Goal: Transaction & Acquisition: Book appointment/travel/reservation

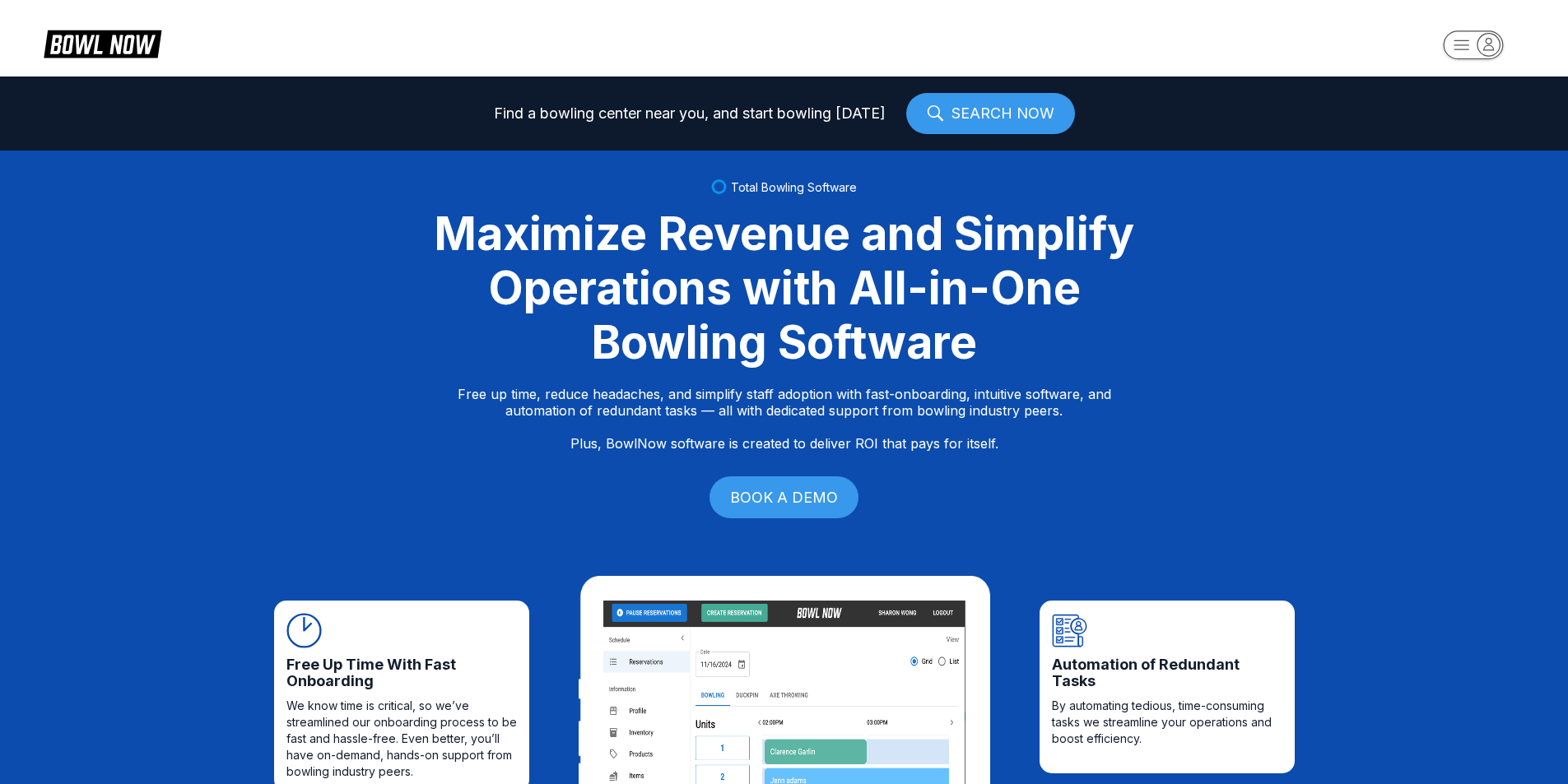
click at [1484, 44] on icon "button" at bounding box center [1488, 44] width 22 height 22
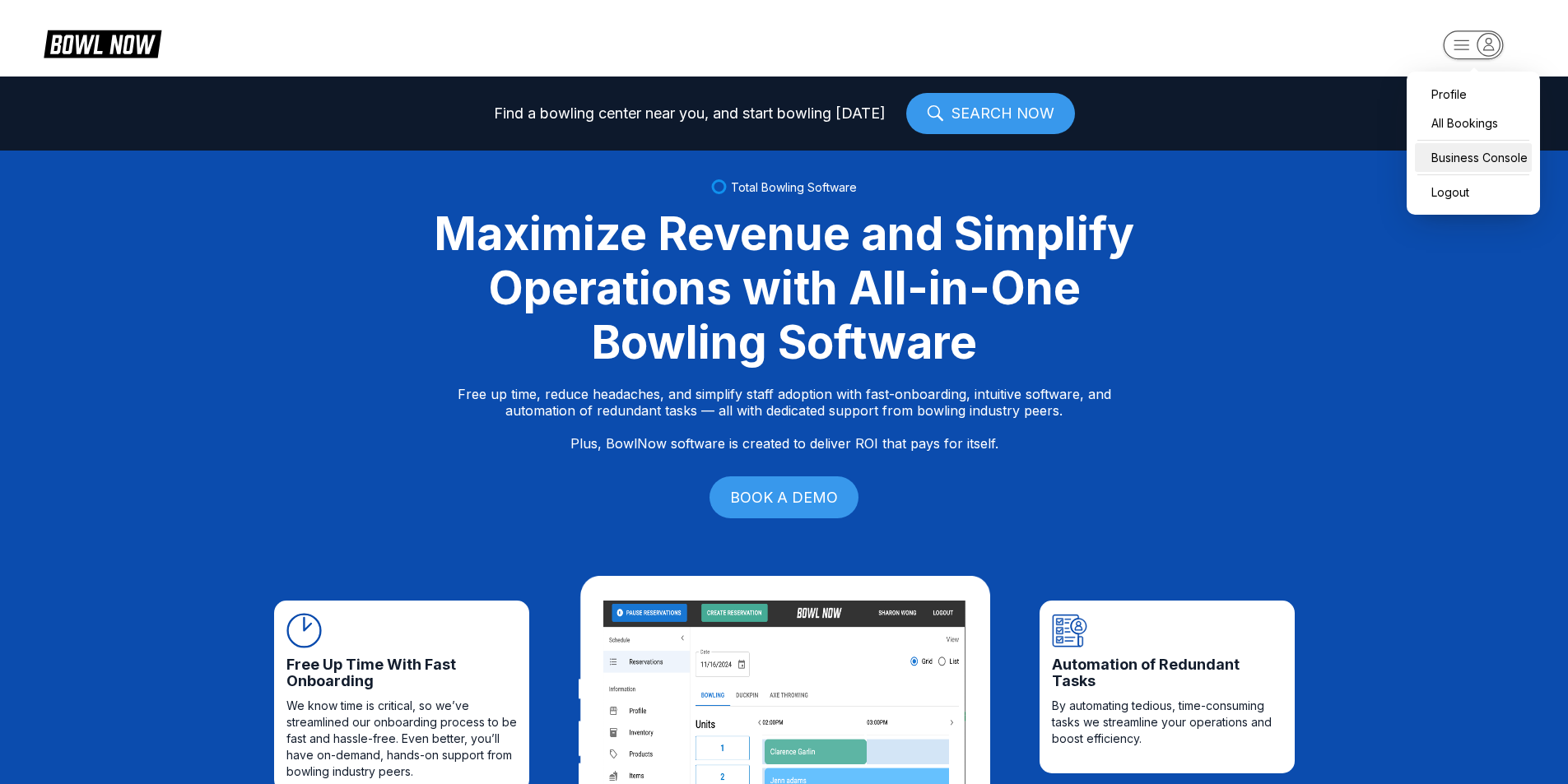
click at [1477, 162] on div "Business Console" at bounding box center [1472, 157] width 116 height 29
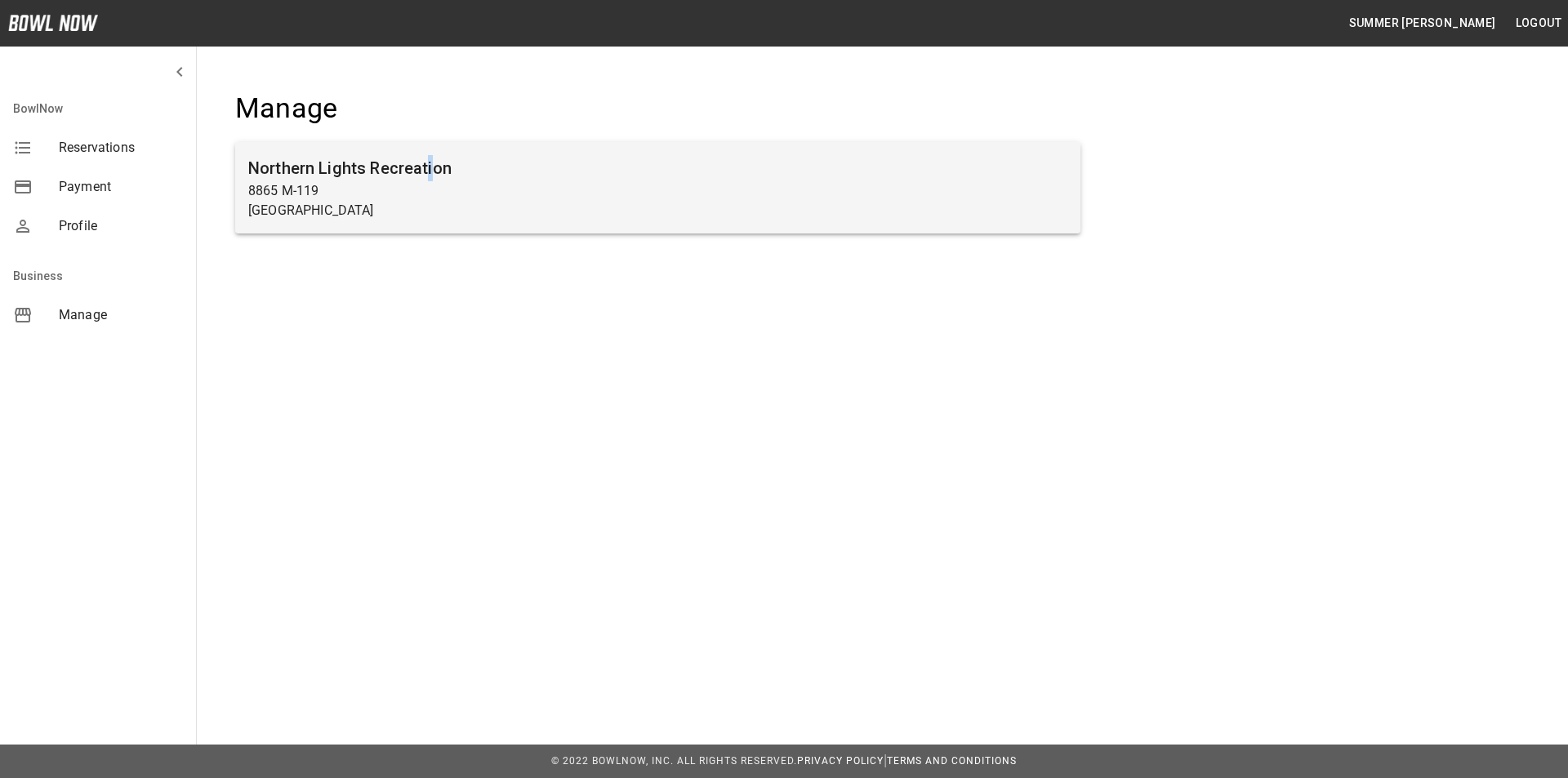
click at [427, 161] on h6 "Northern Lights Recreation" at bounding box center [658, 168] width 819 height 26
click at [462, 177] on h6 "Northern Lights Recreation" at bounding box center [658, 168] width 819 height 26
click at [287, 174] on h6 "Northern Lights Recreation" at bounding box center [658, 168] width 819 height 26
click at [314, 205] on p "[GEOGRAPHIC_DATA]" at bounding box center [658, 210] width 819 height 19
click at [318, 227] on div "Northern Lights Recreation [STREET_ADDRESS]" at bounding box center [657, 188] width 845 height 91
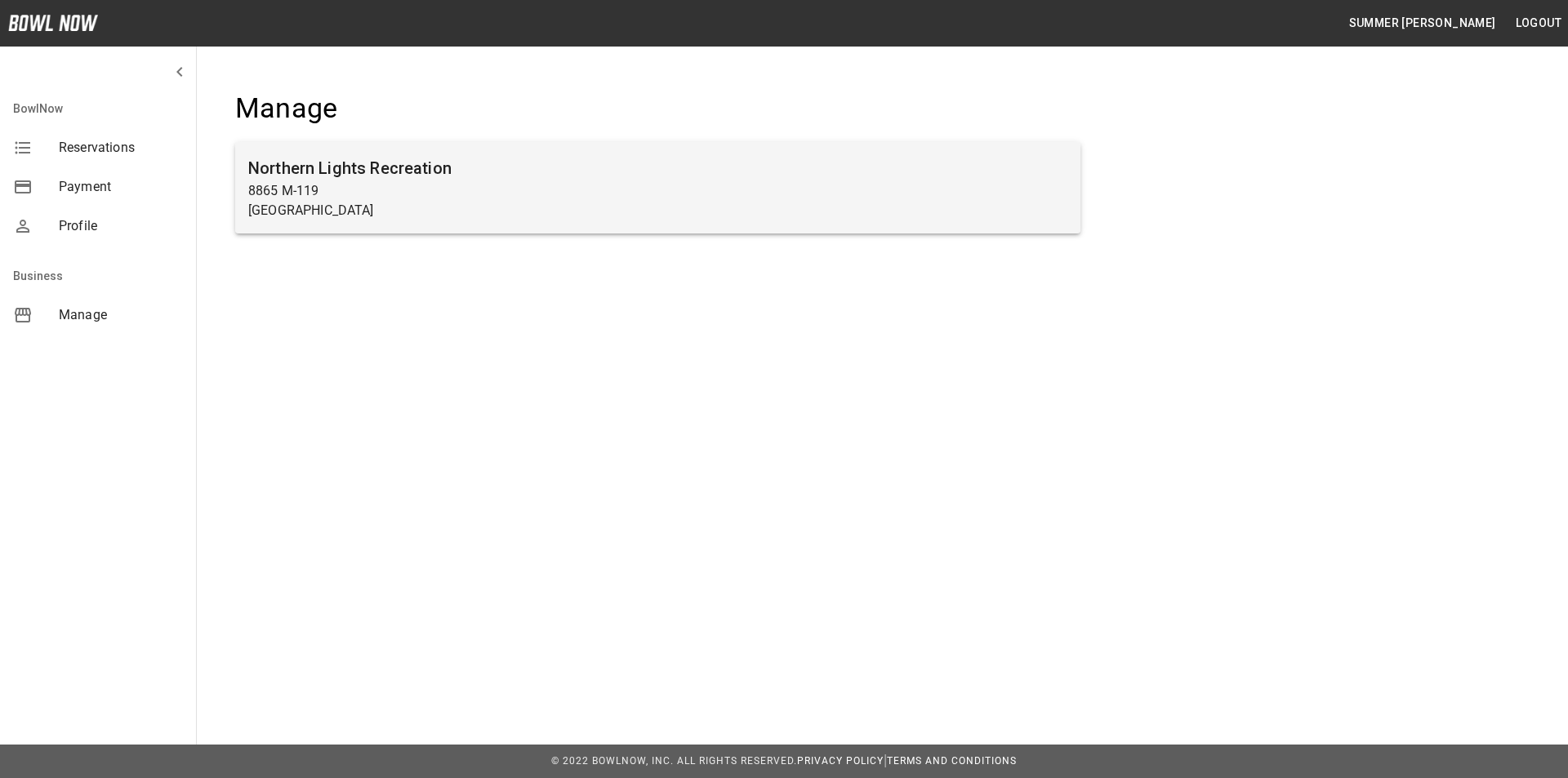
click at [317, 225] on div "Northern Lights Recreation [STREET_ADDRESS]" at bounding box center [657, 188] width 845 height 91
drag, startPoint x: 314, startPoint y: 183, endPoint x: 286, endPoint y: 179, distance: 28.3
click at [312, 179] on div "Northern Lights Recreation 8865 M-119 Harbor Springs, MI 49740" at bounding box center [657, 188] width 845 height 91
click at [275, 179] on div "Northern Lights Recreation 8865 M-119 Harbor Springs, MI 49740" at bounding box center [657, 188] width 845 height 91
drag, startPoint x: 522, startPoint y: 228, endPoint x: 521, endPoint y: 204, distance: 24.0
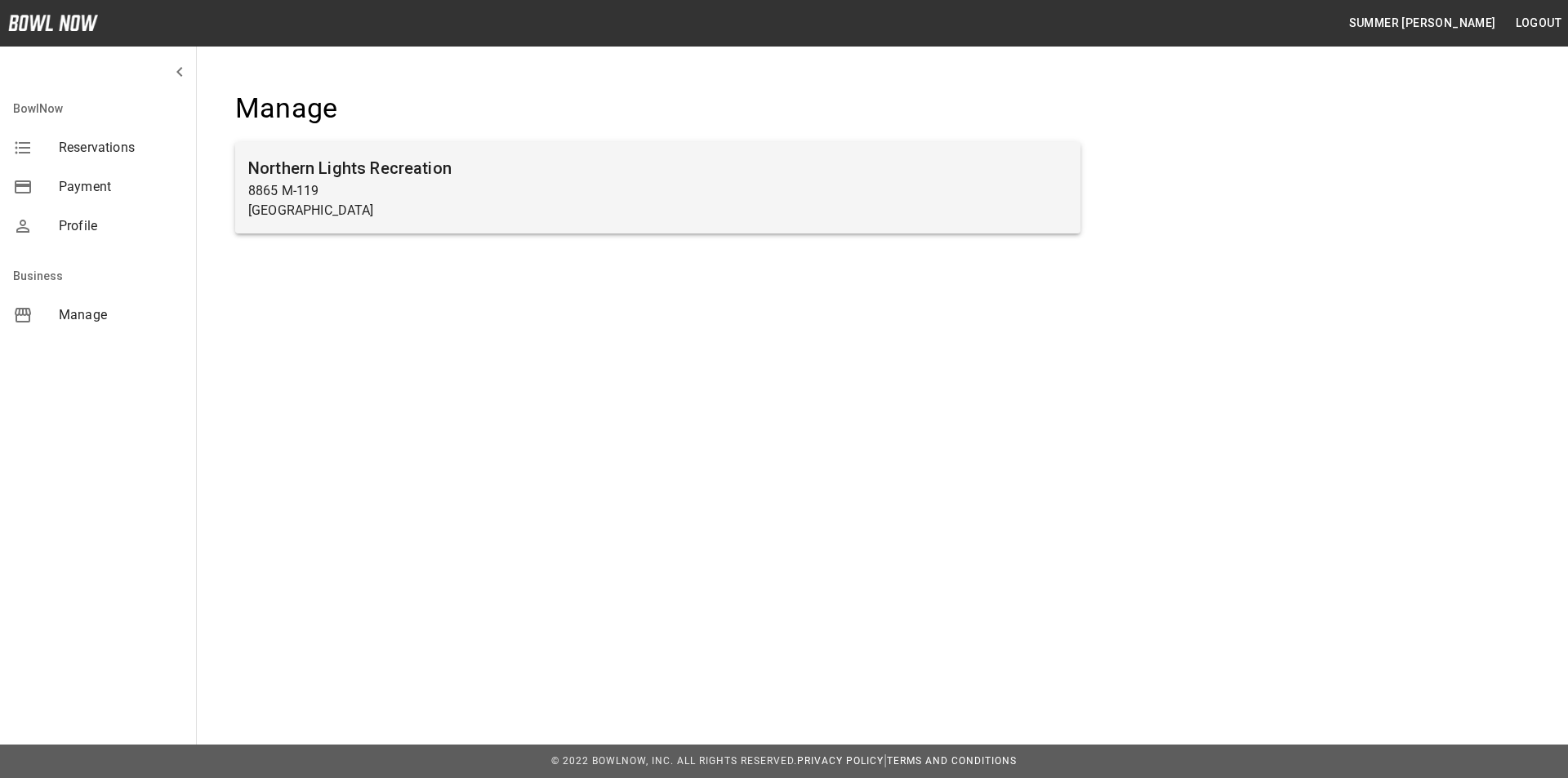
click at [520, 224] on div "Northern Lights Recreation 8865 M-119 Harbor Springs, MI 49740" at bounding box center [657, 188] width 845 height 91
click at [516, 186] on p "8865 M-119" at bounding box center [658, 190] width 819 height 19
drag, startPoint x: 458, startPoint y: 166, endPoint x: 382, endPoint y: 154, distance: 76.9
click at [423, 153] on div "Northern Lights Recreation 8865 M-119 Harbor Springs, MI 49740" at bounding box center [657, 188] width 845 height 91
click at [381, 157] on h6 "Northern Lights Recreation" at bounding box center [658, 168] width 819 height 26
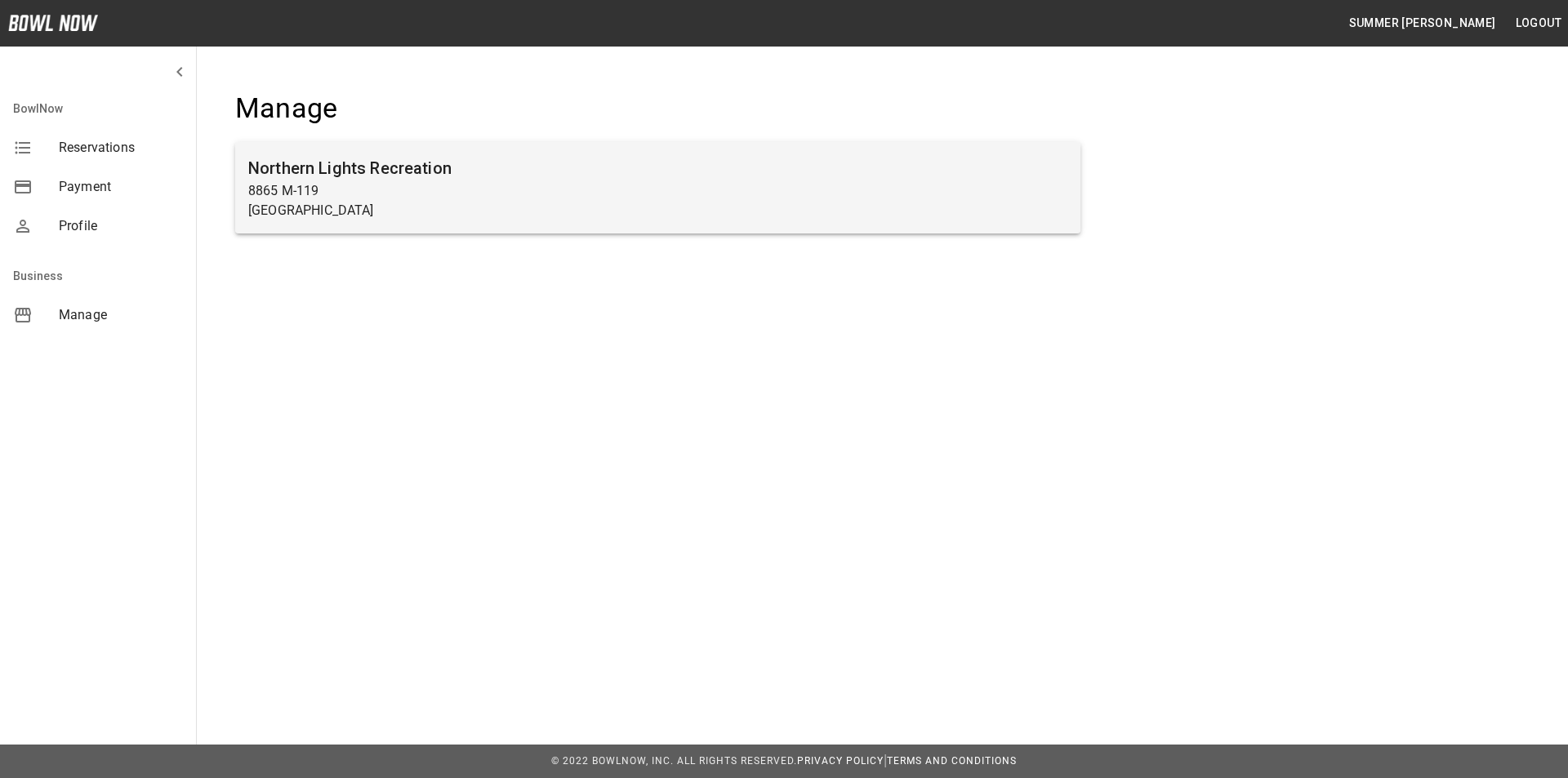
click at [300, 158] on h6 "Northern Lights Recreation" at bounding box center [658, 168] width 819 height 26
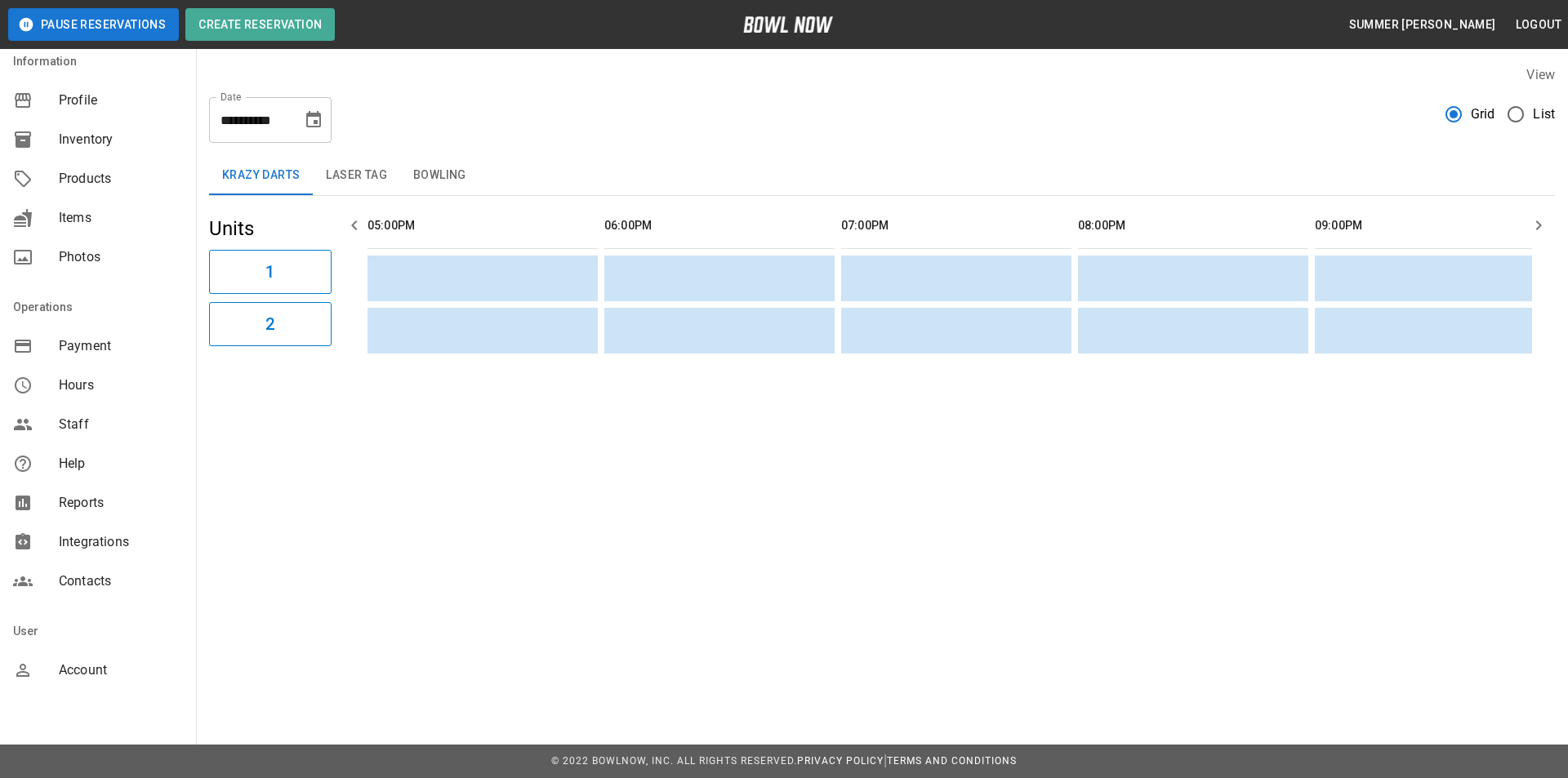
scroll to position [0, 1421]
click at [92, 539] on span "Integrations" at bounding box center [121, 541] width 124 height 19
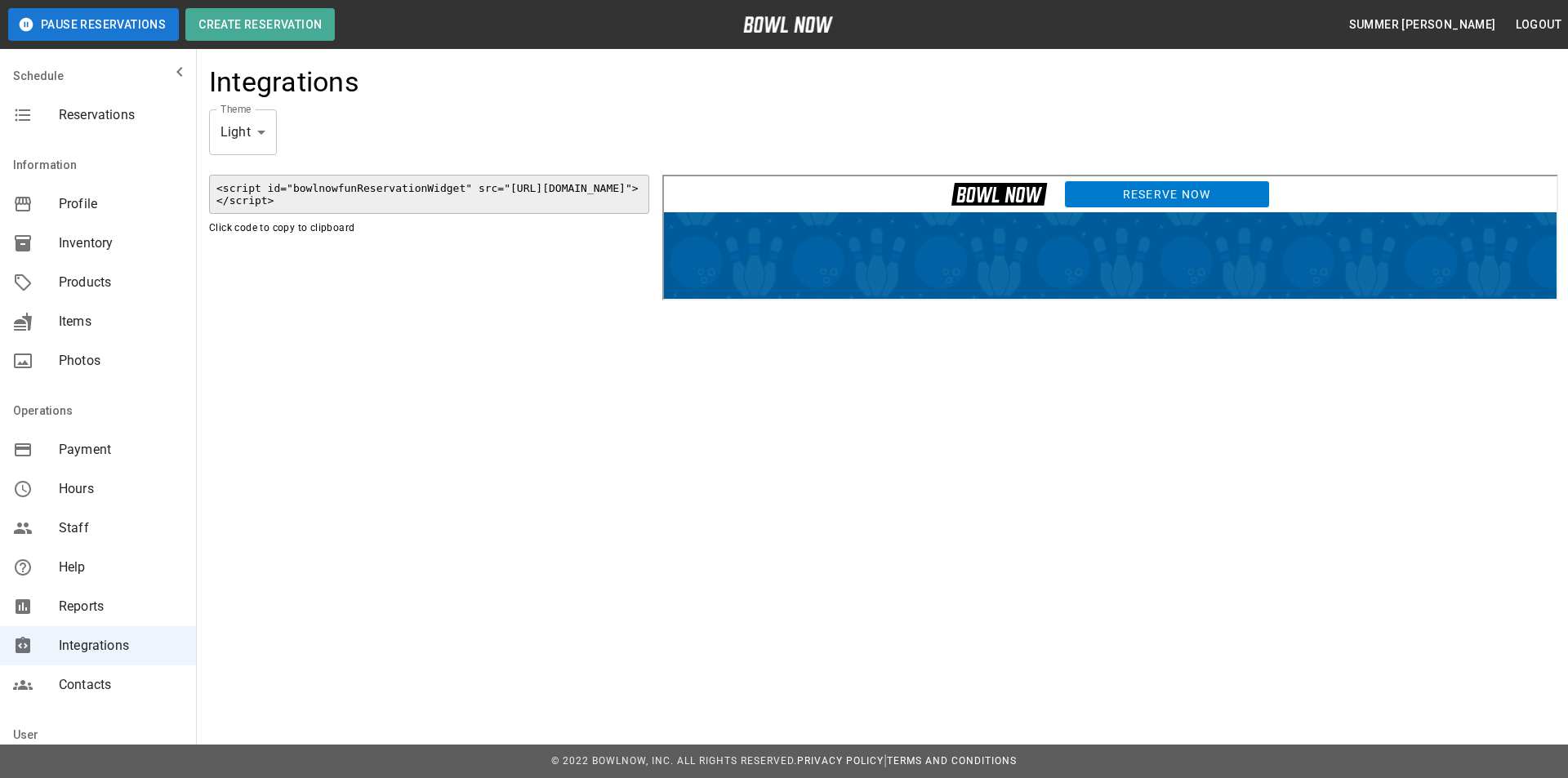
click at [1127, 196] on link "Reserve Now" at bounding box center [1164, 192] width 206 height 28
click at [1102, 183] on link "Reserve Now" at bounding box center [1164, 192] width 206 height 28
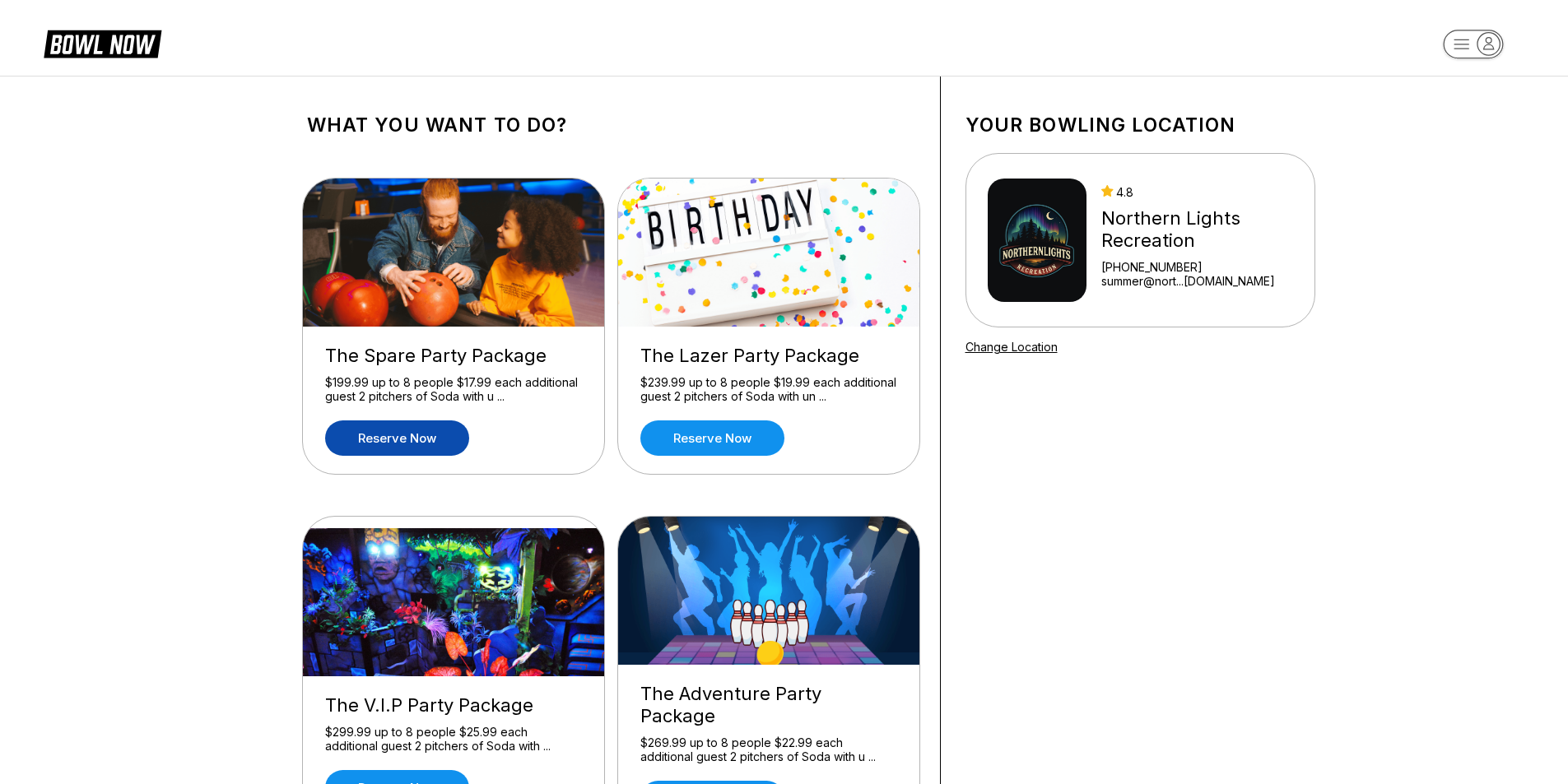
click at [399, 429] on link "Reserve now" at bounding box center [397, 438] width 144 height 35
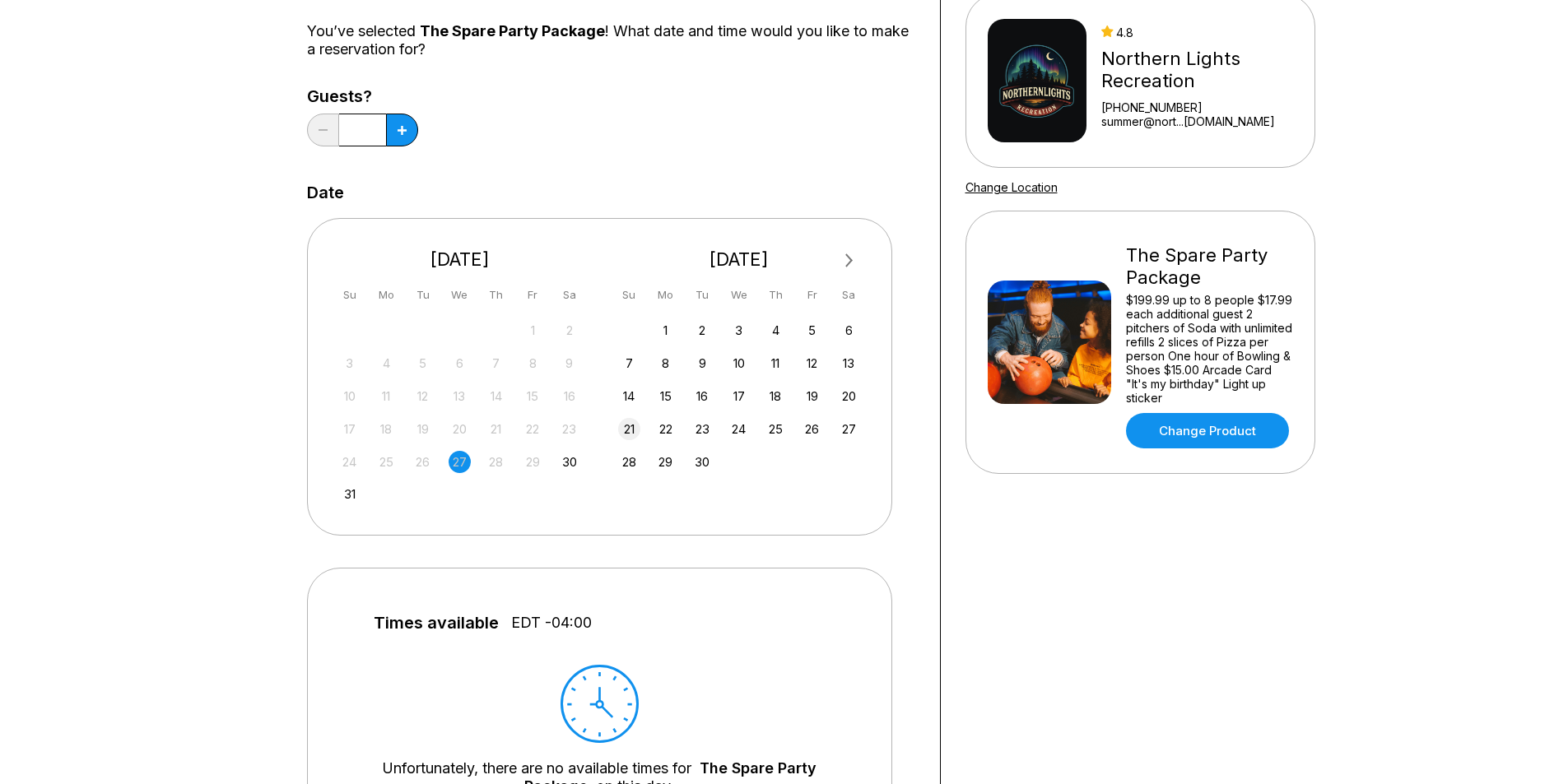
scroll to position [165, 0]
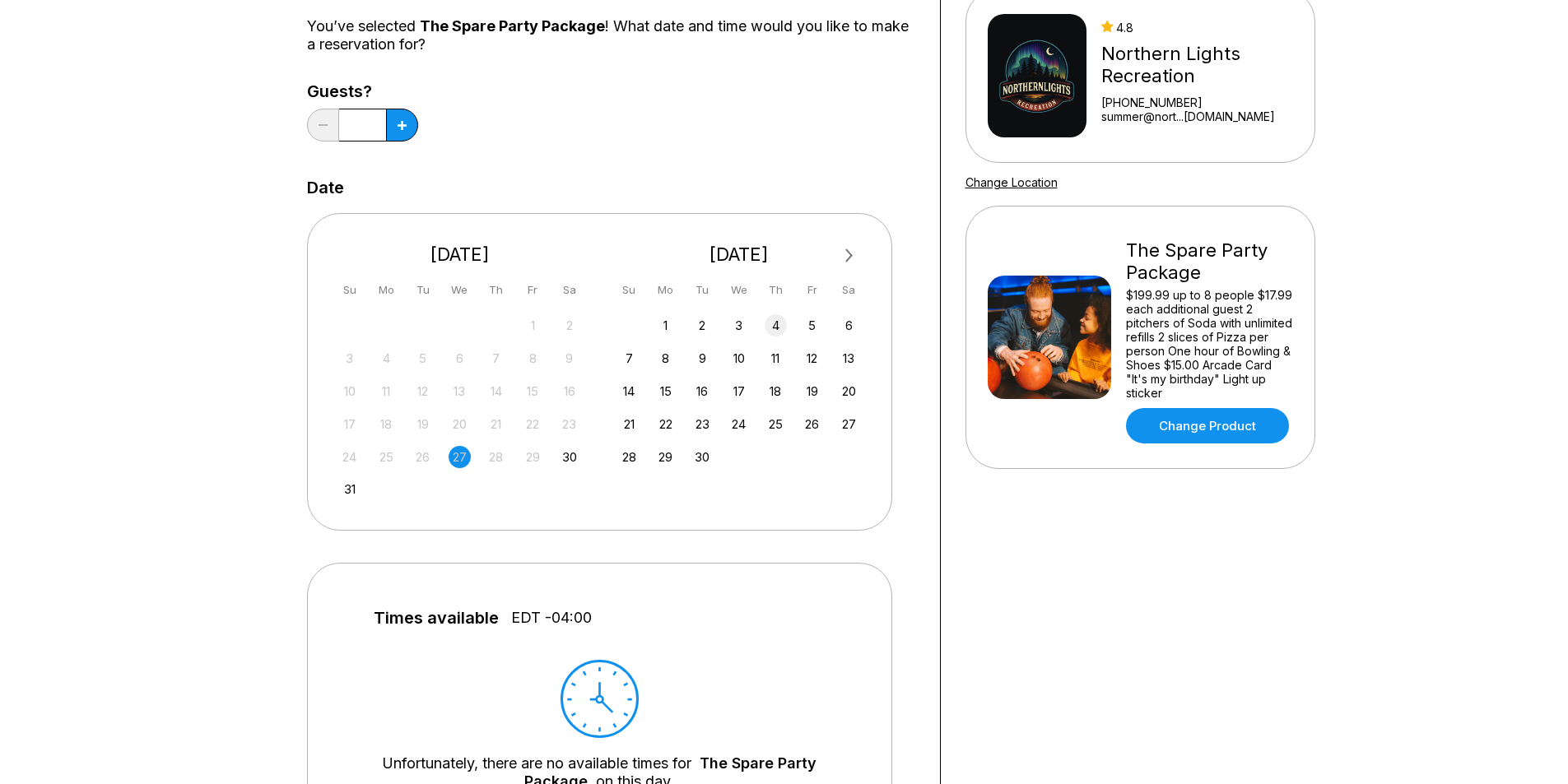
click at [775, 327] on div "4" at bounding box center [776, 325] width 22 height 22
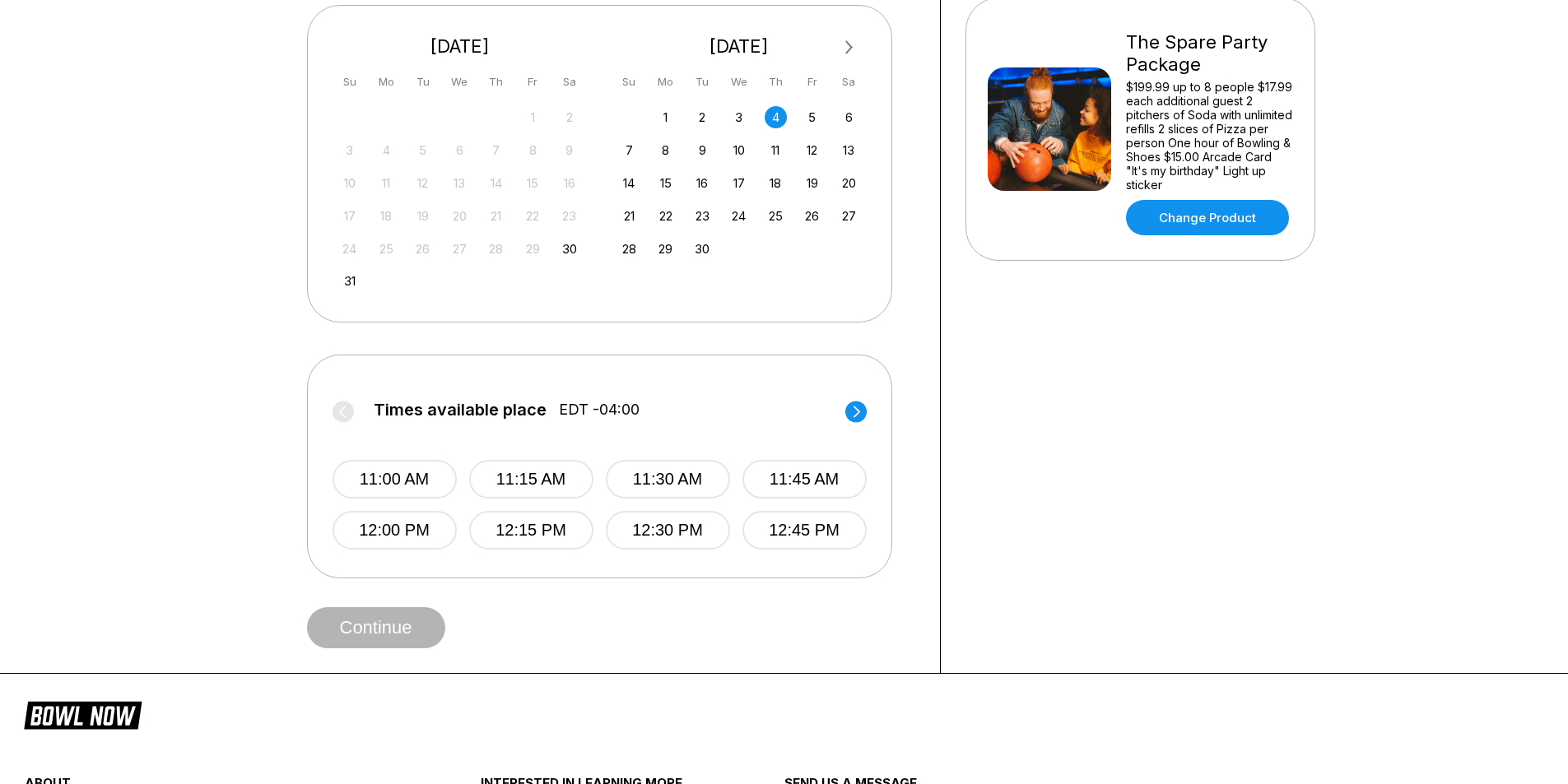
scroll to position [412, 0]
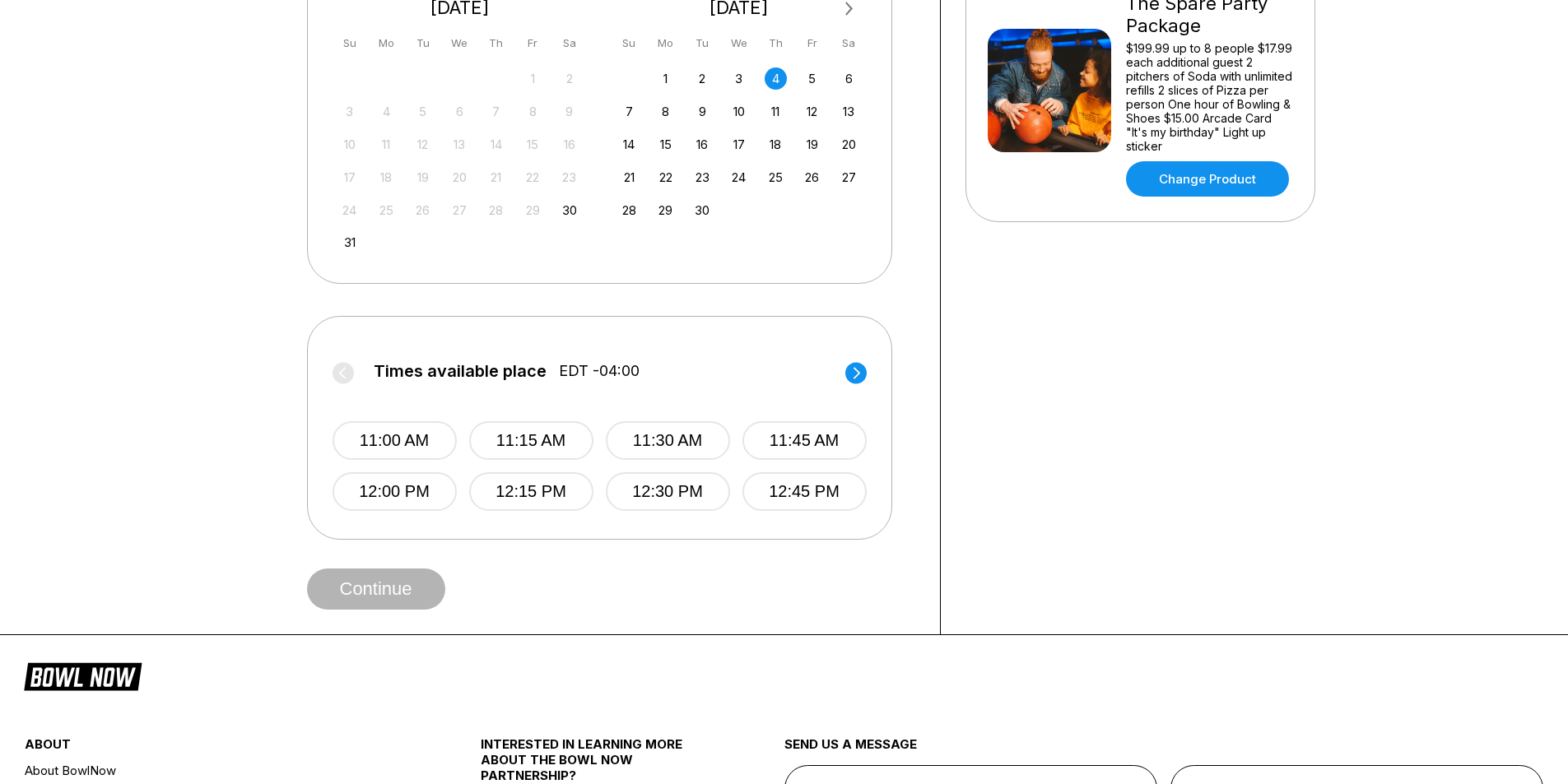
click at [858, 378] on circle at bounding box center [855, 372] width 21 height 21
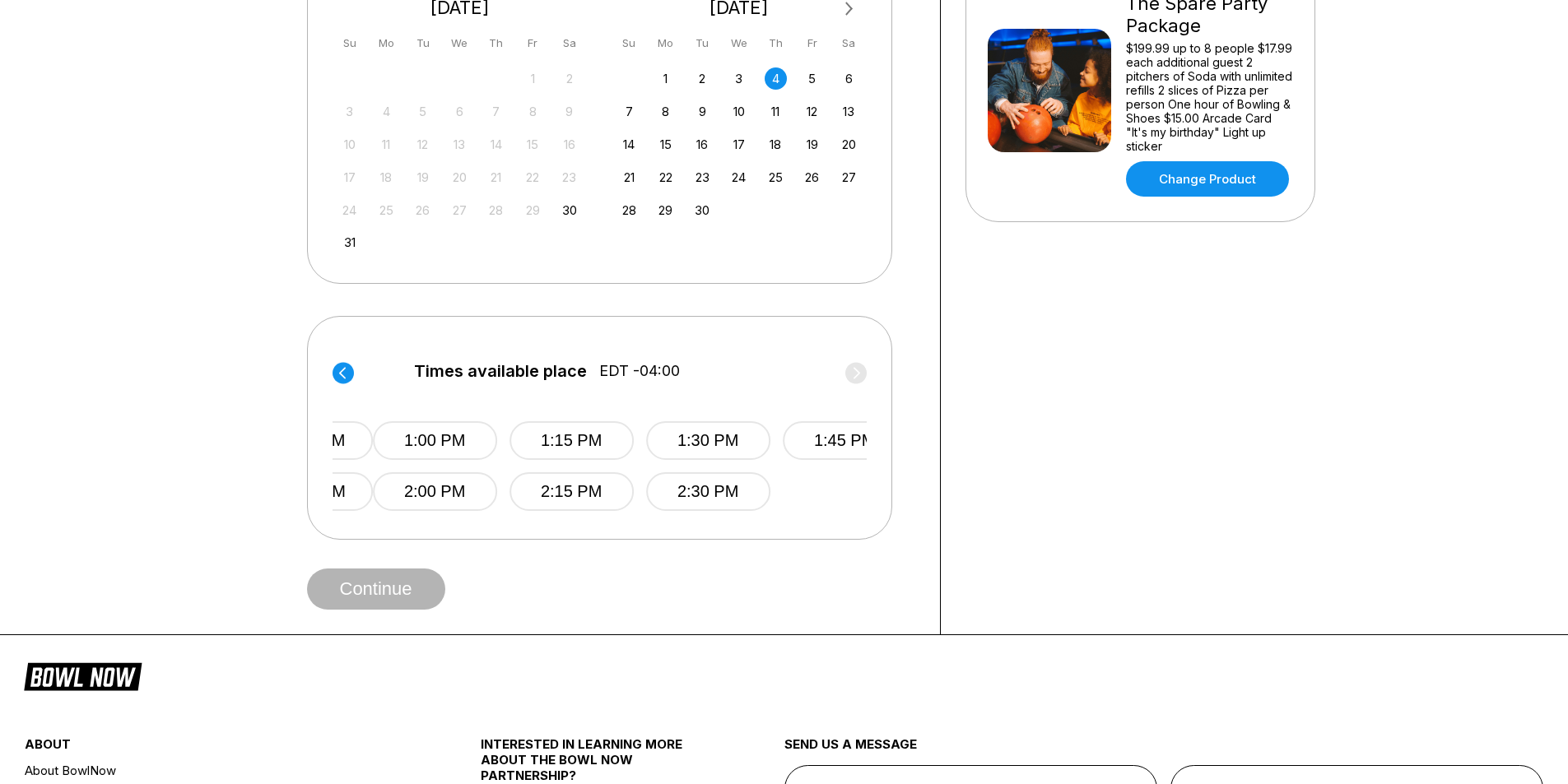
click at [858, 378] on label "Times available place EDT -04:00" at bounding box center [639, 375] width 534 height 26
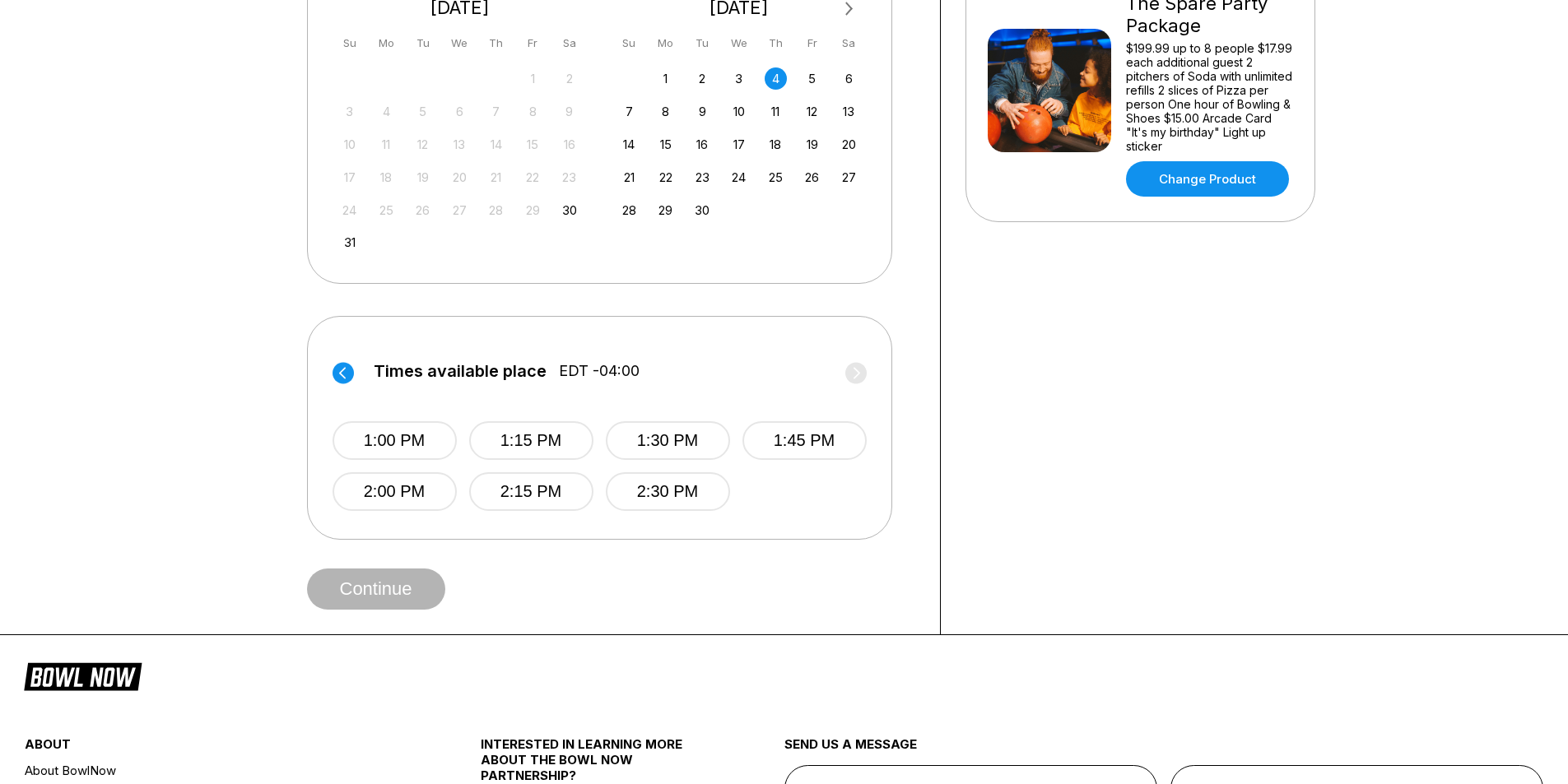
click at [334, 377] on circle at bounding box center [343, 372] width 21 height 21
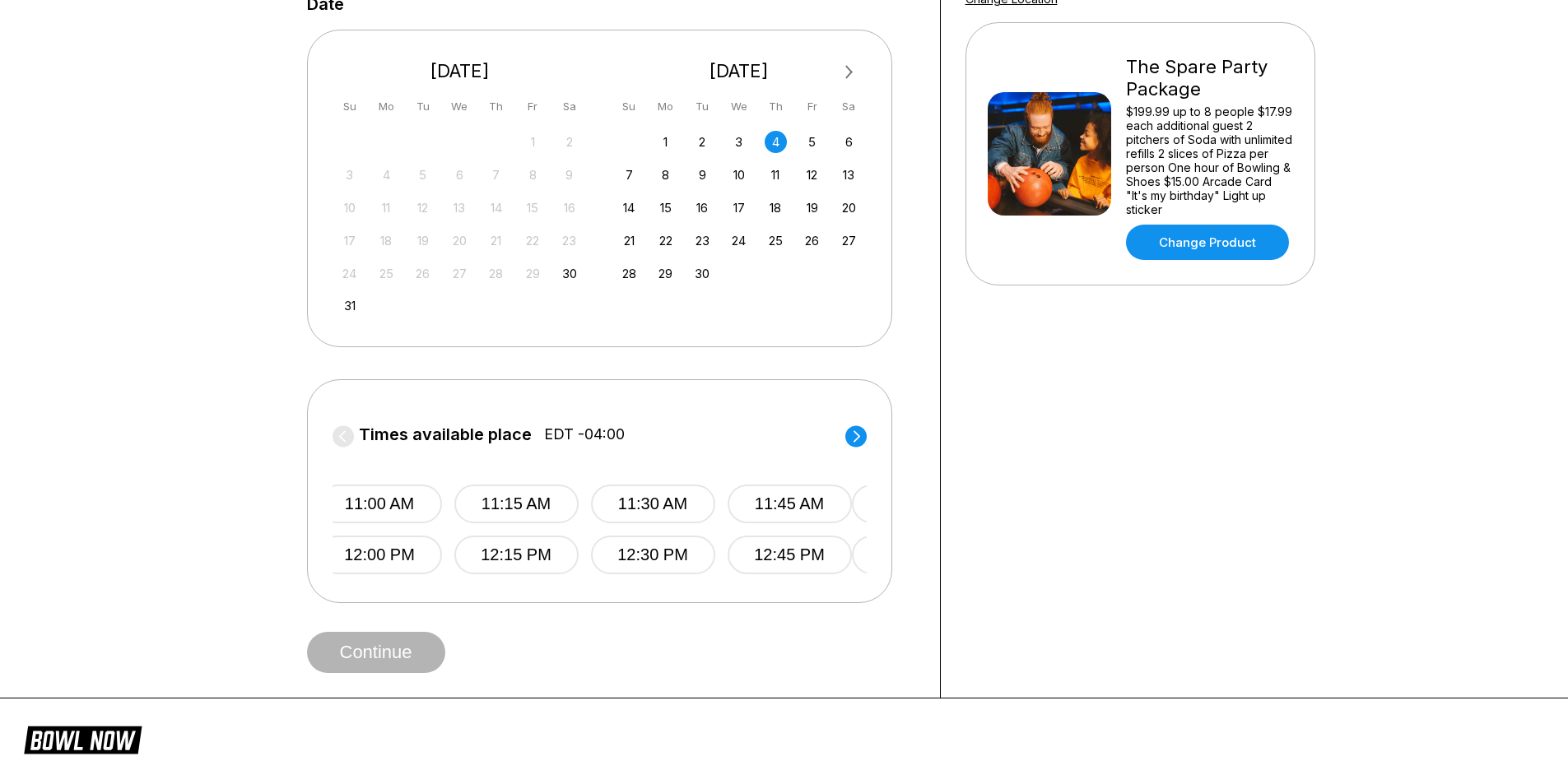
scroll to position [0, 0]
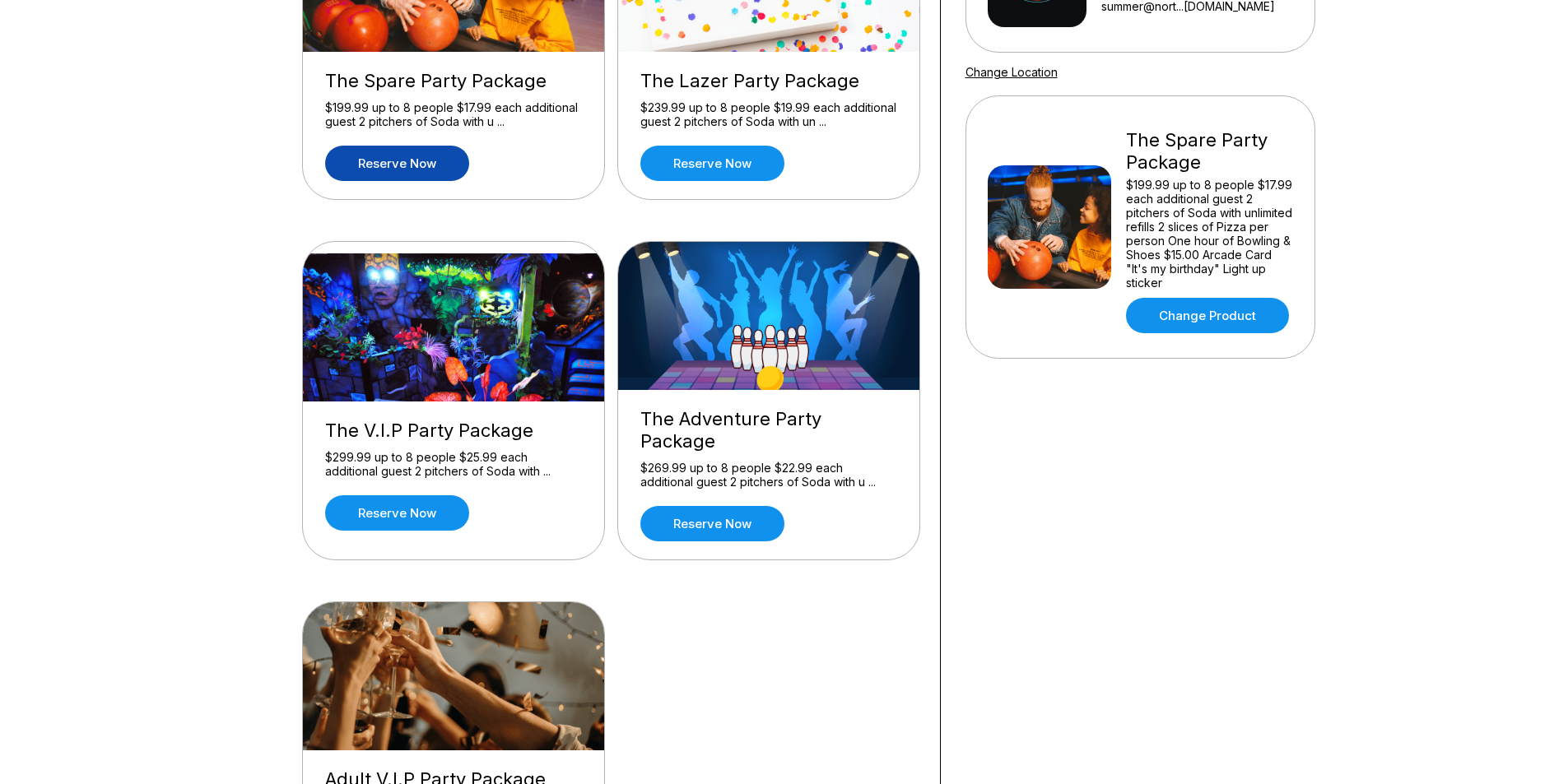
scroll to position [329, 0]
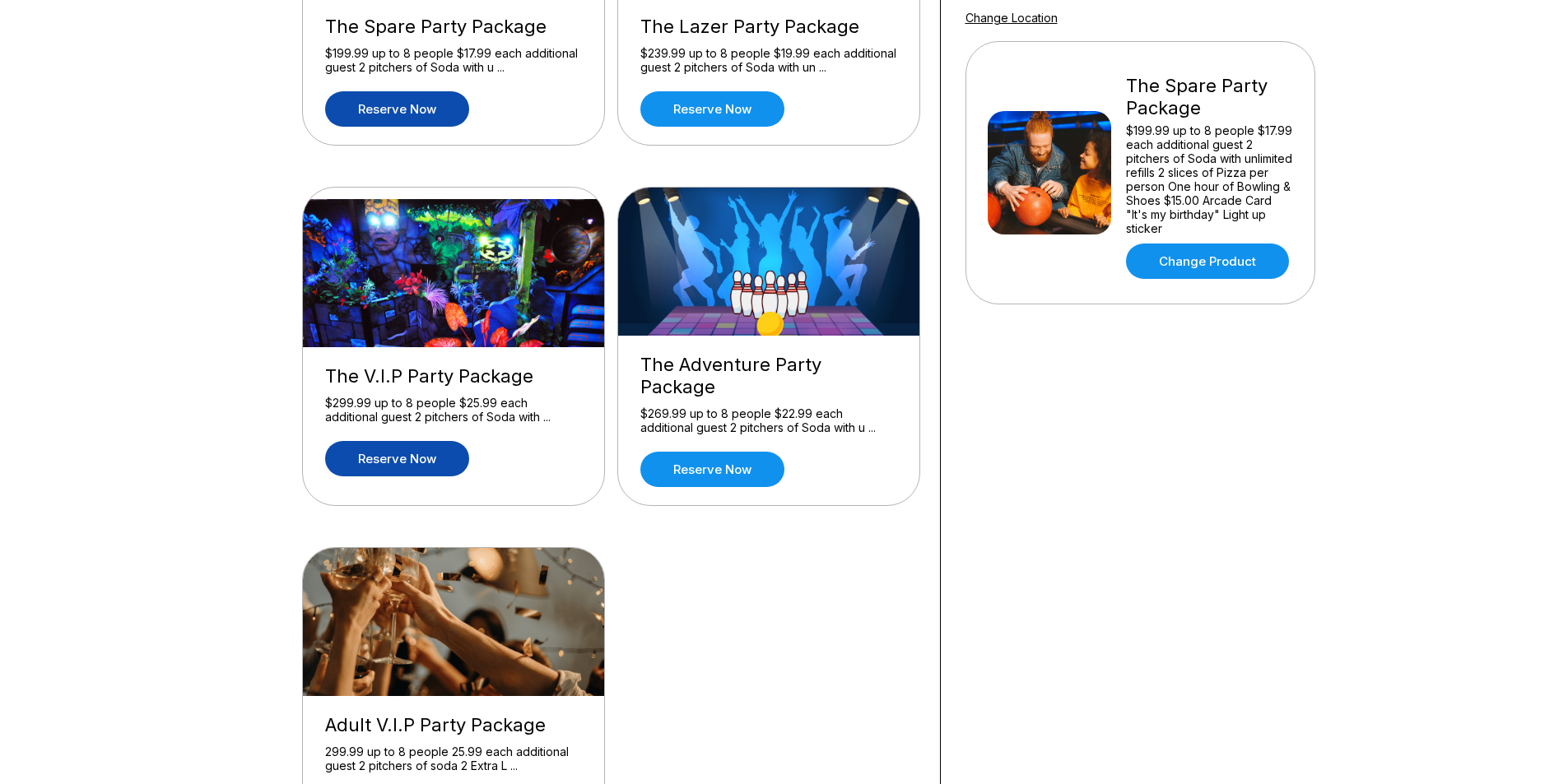
click at [413, 440] on link "Reserve now" at bounding box center [397, 458] width 144 height 35
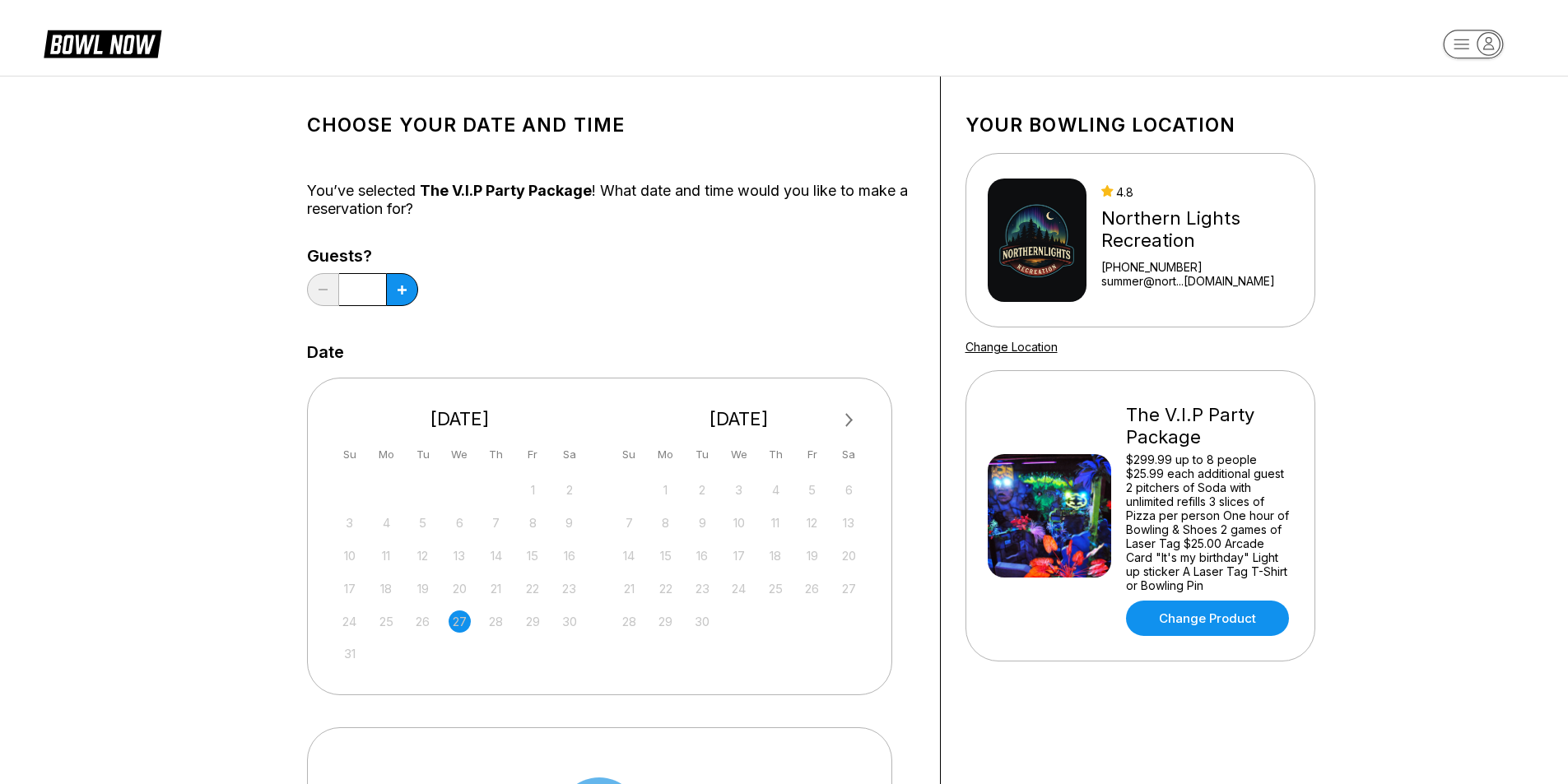
drag, startPoint x: 764, startPoint y: 496, endPoint x: 773, endPoint y: 490, distance: 10.8
click at [768, 494] on div "1 2 3 4 5 6" at bounding box center [739, 489] width 247 height 24
click at [773, 490] on div "4" at bounding box center [776, 490] width 22 height 22
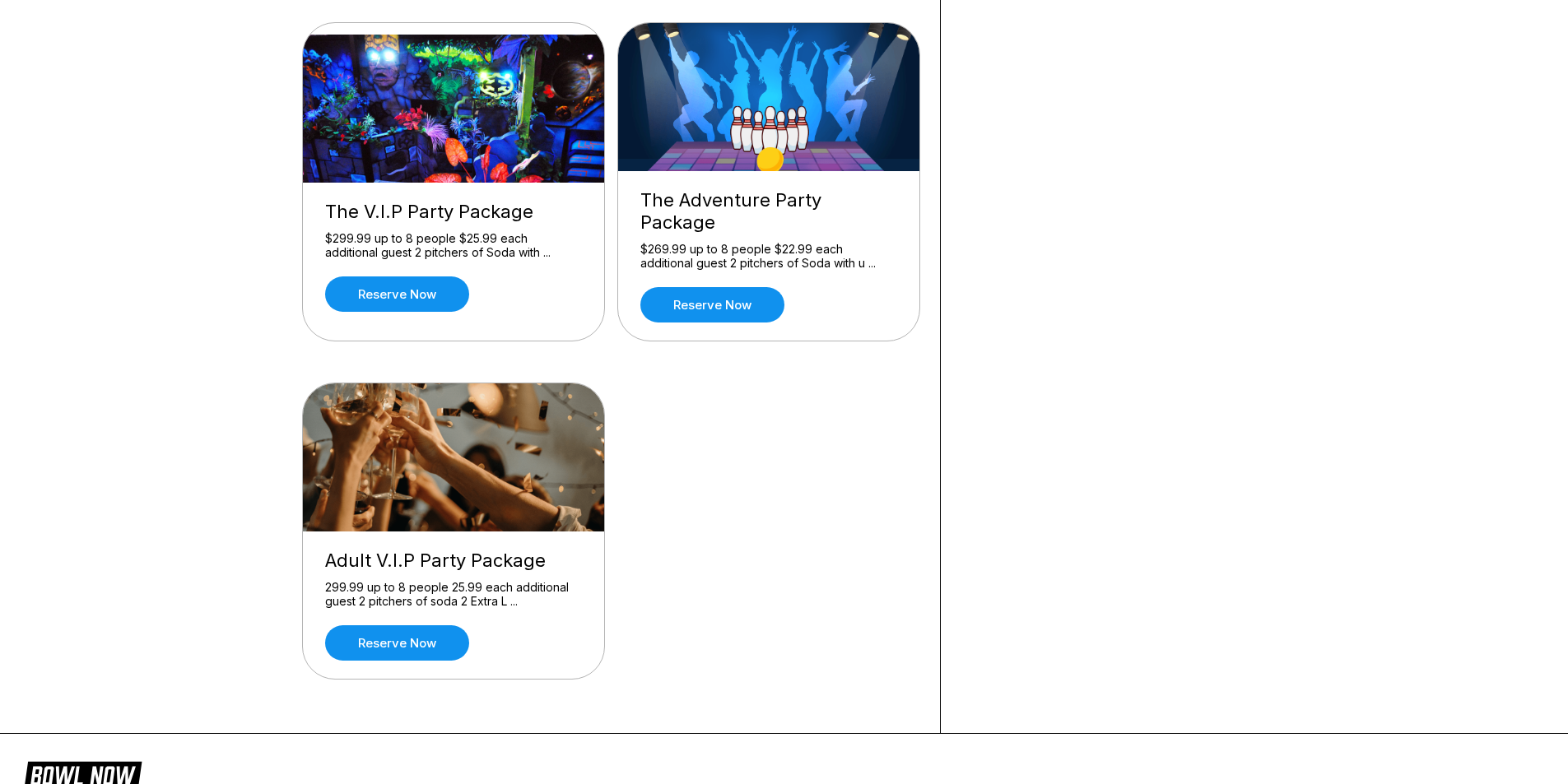
scroll to position [740, 0]
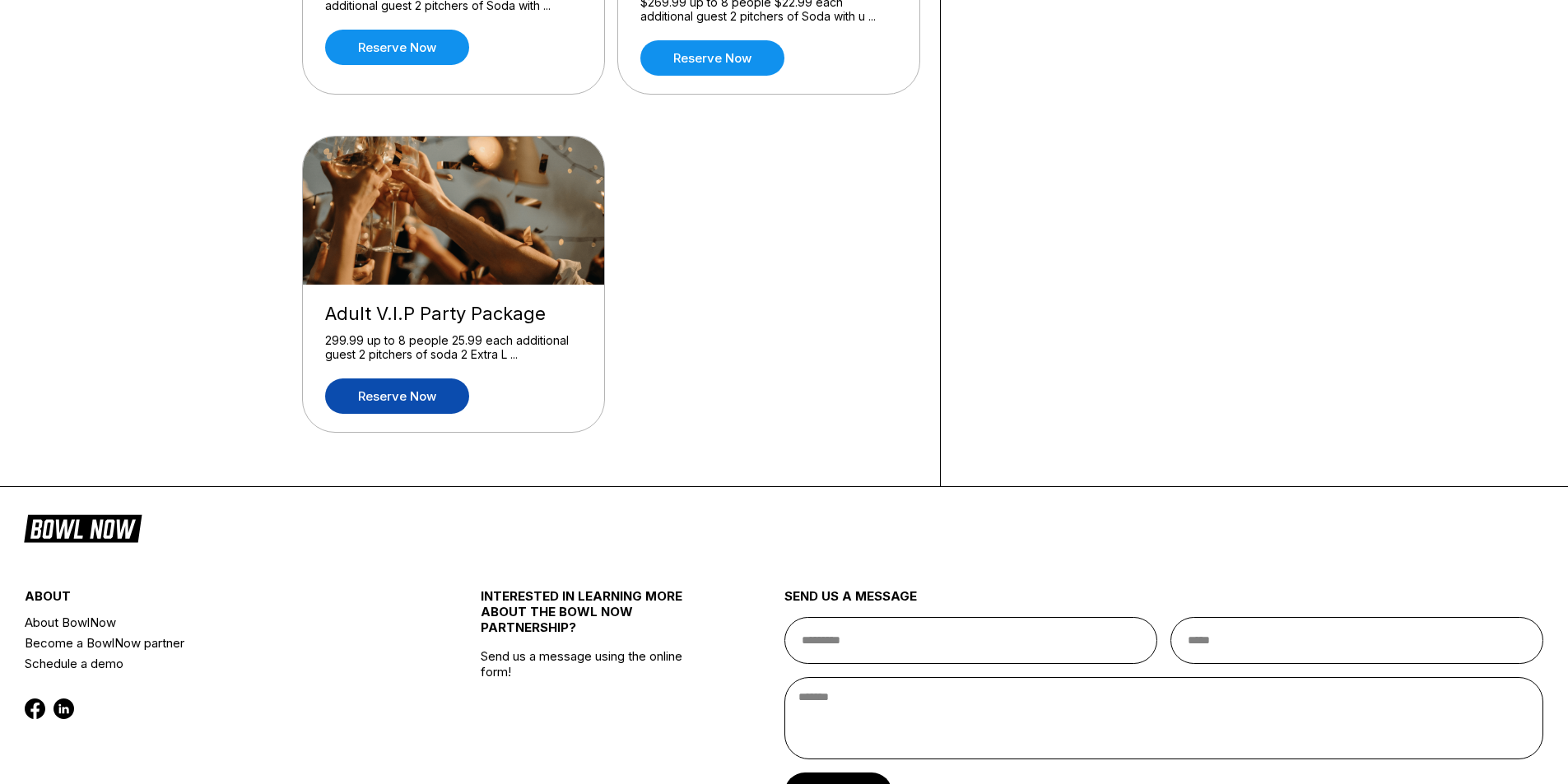
click at [407, 378] on link "Reserve now" at bounding box center [397, 396] width 144 height 35
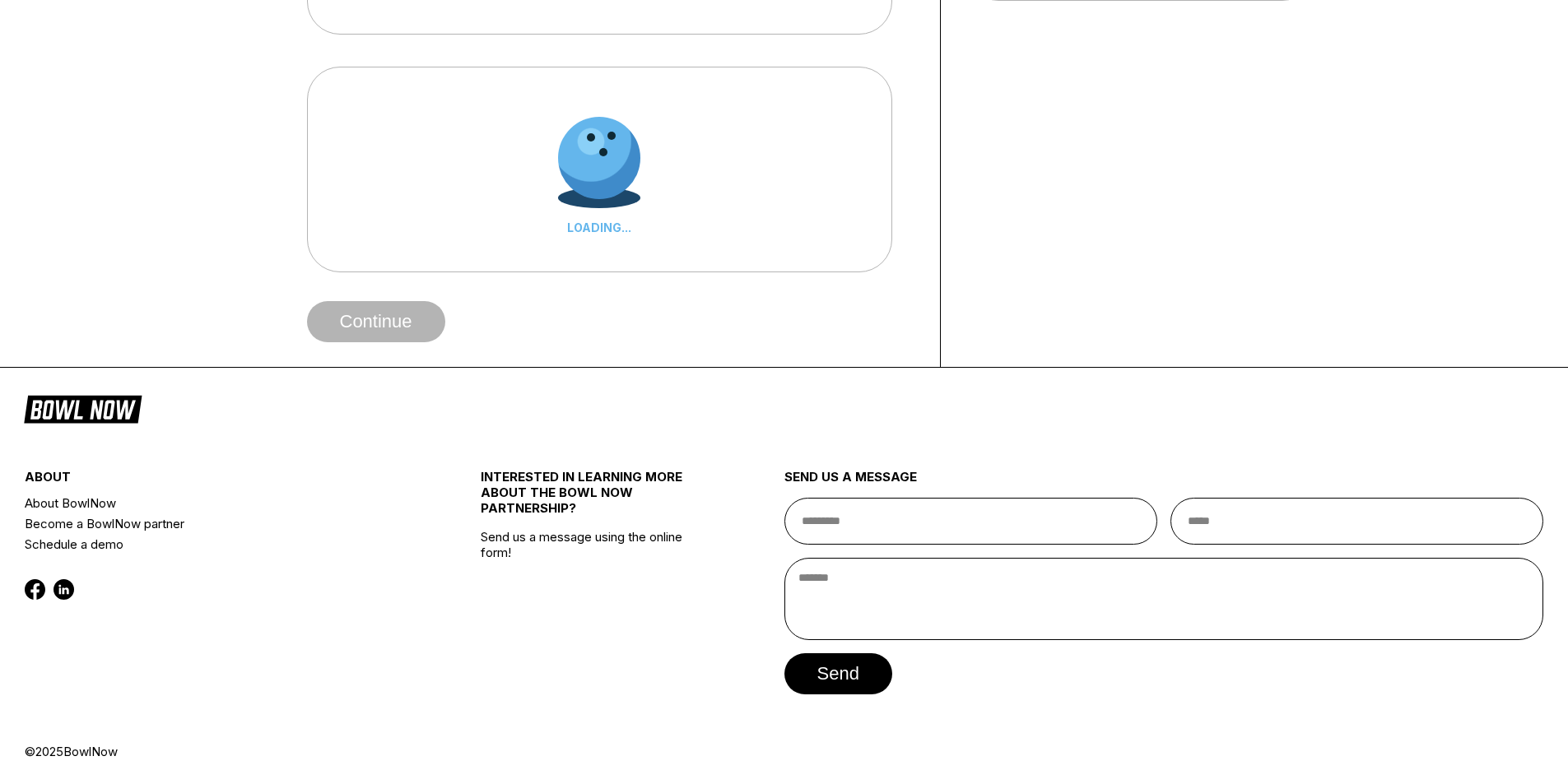
scroll to position [0, 0]
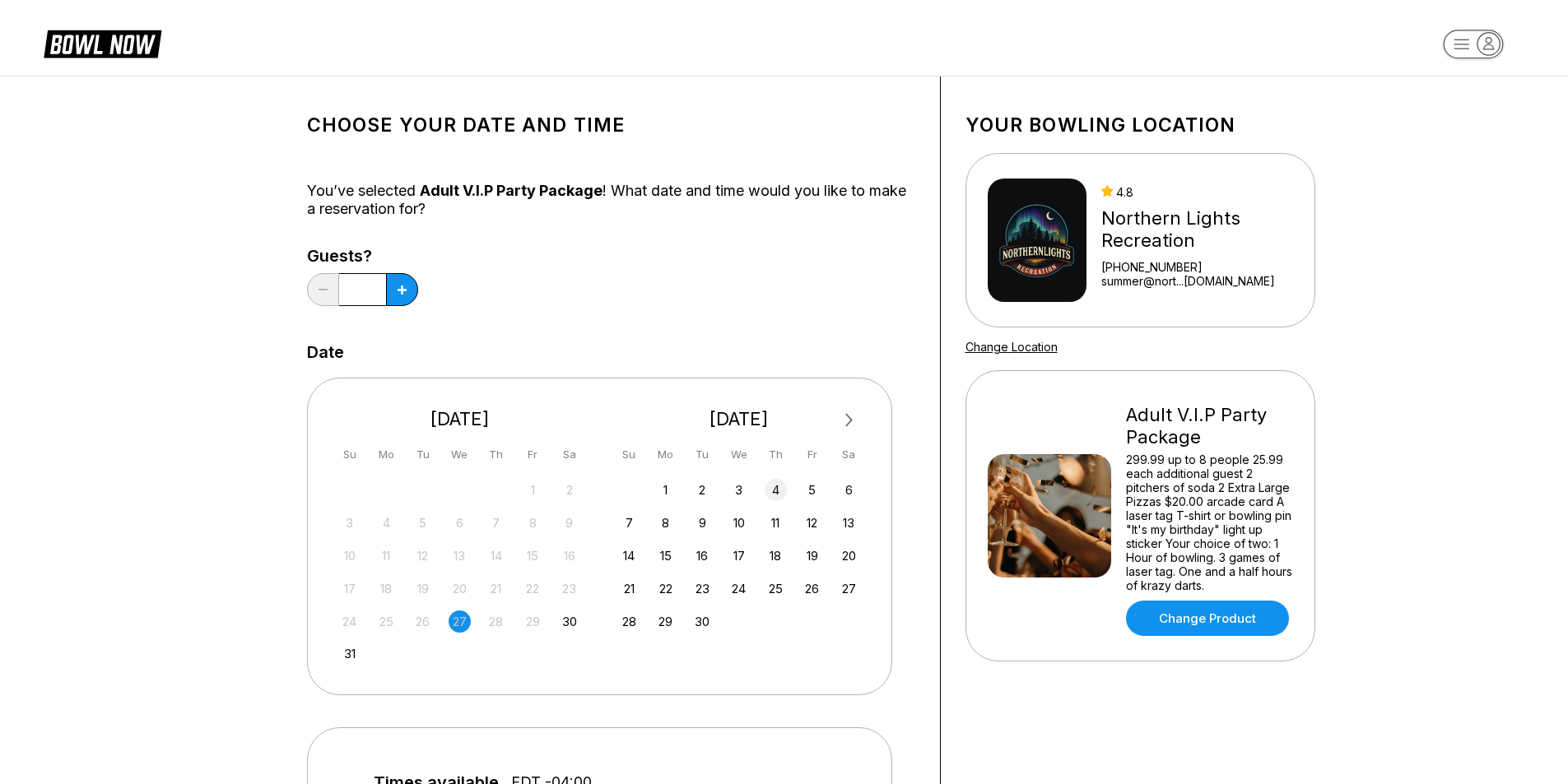
click at [772, 484] on div "4" at bounding box center [776, 490] width 22 height 22
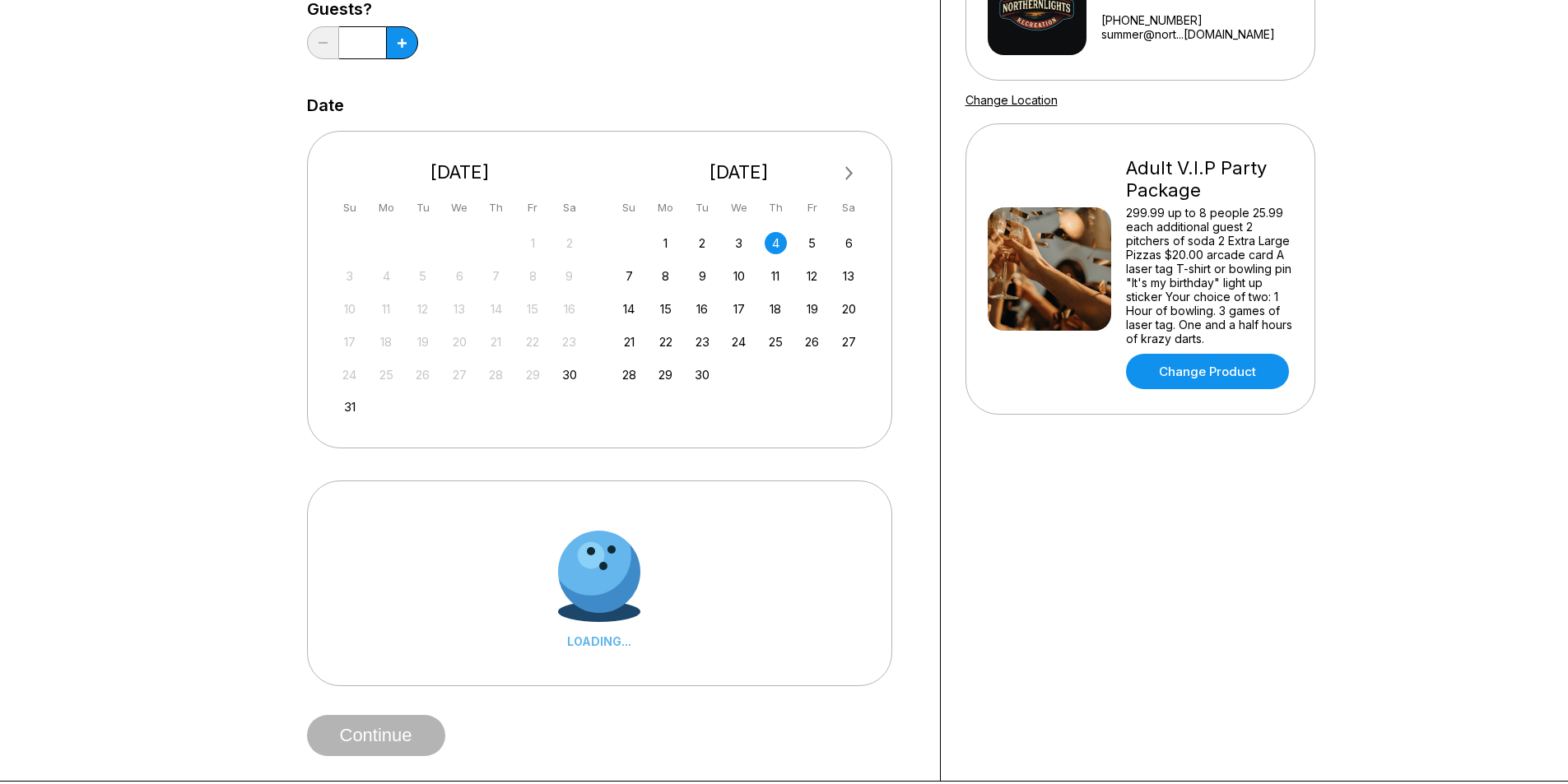
scroll to position [329, 0]
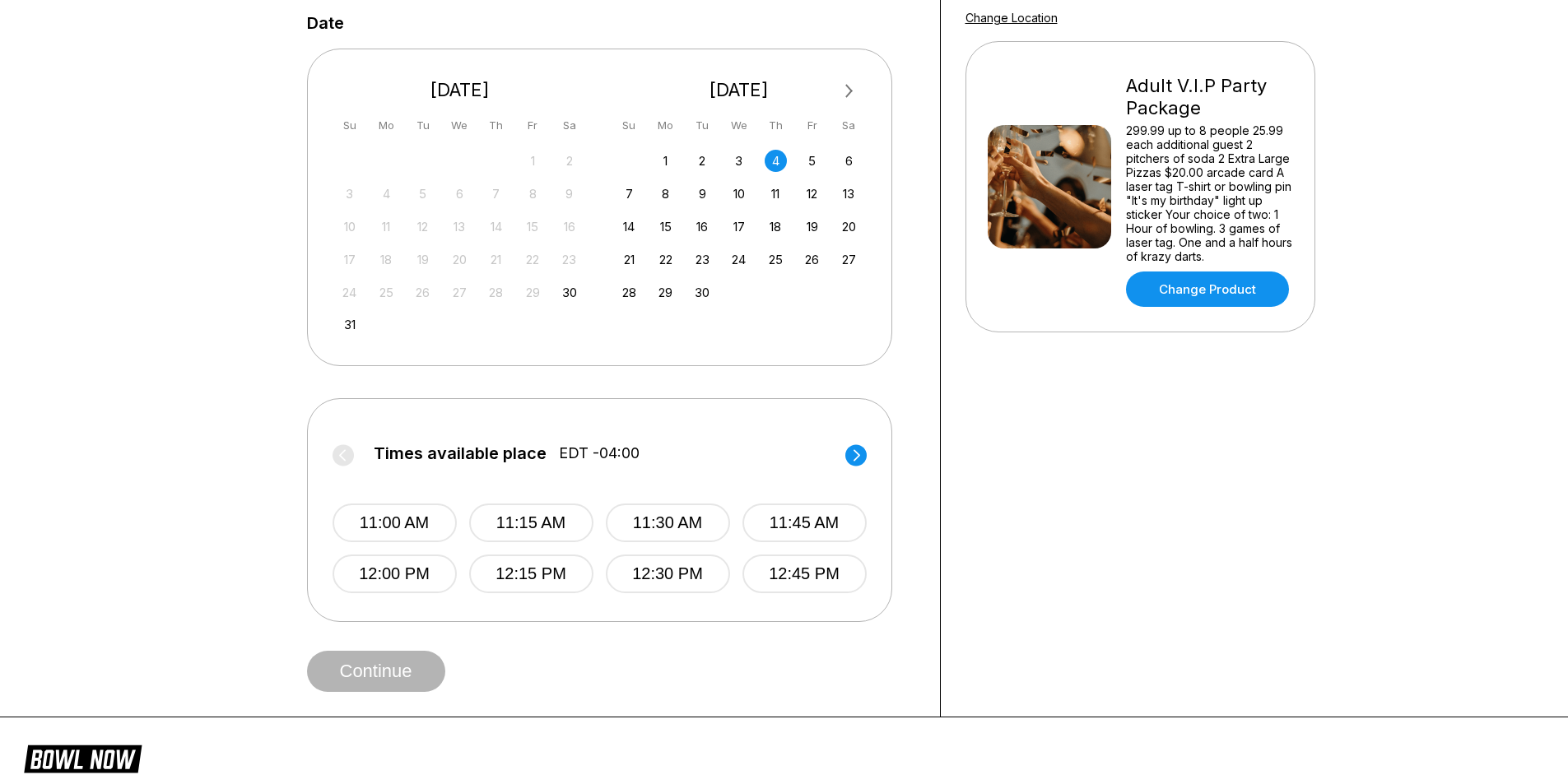
click at [857, 464] on circle at bounding box center [855, 454] width 21 height 21
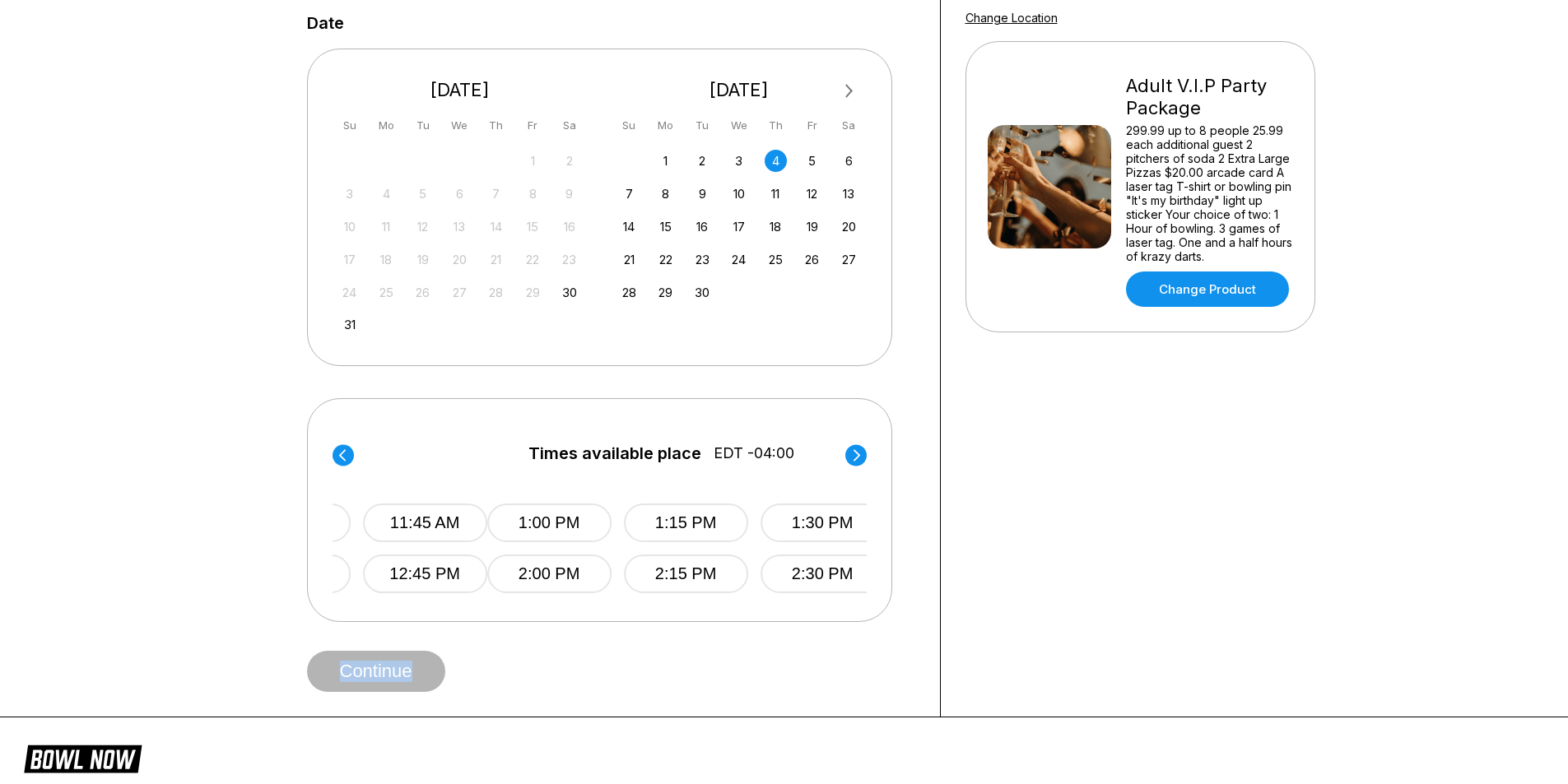
click at [856, 463] on circle at bounding box center [855, 454] width 21 height 21
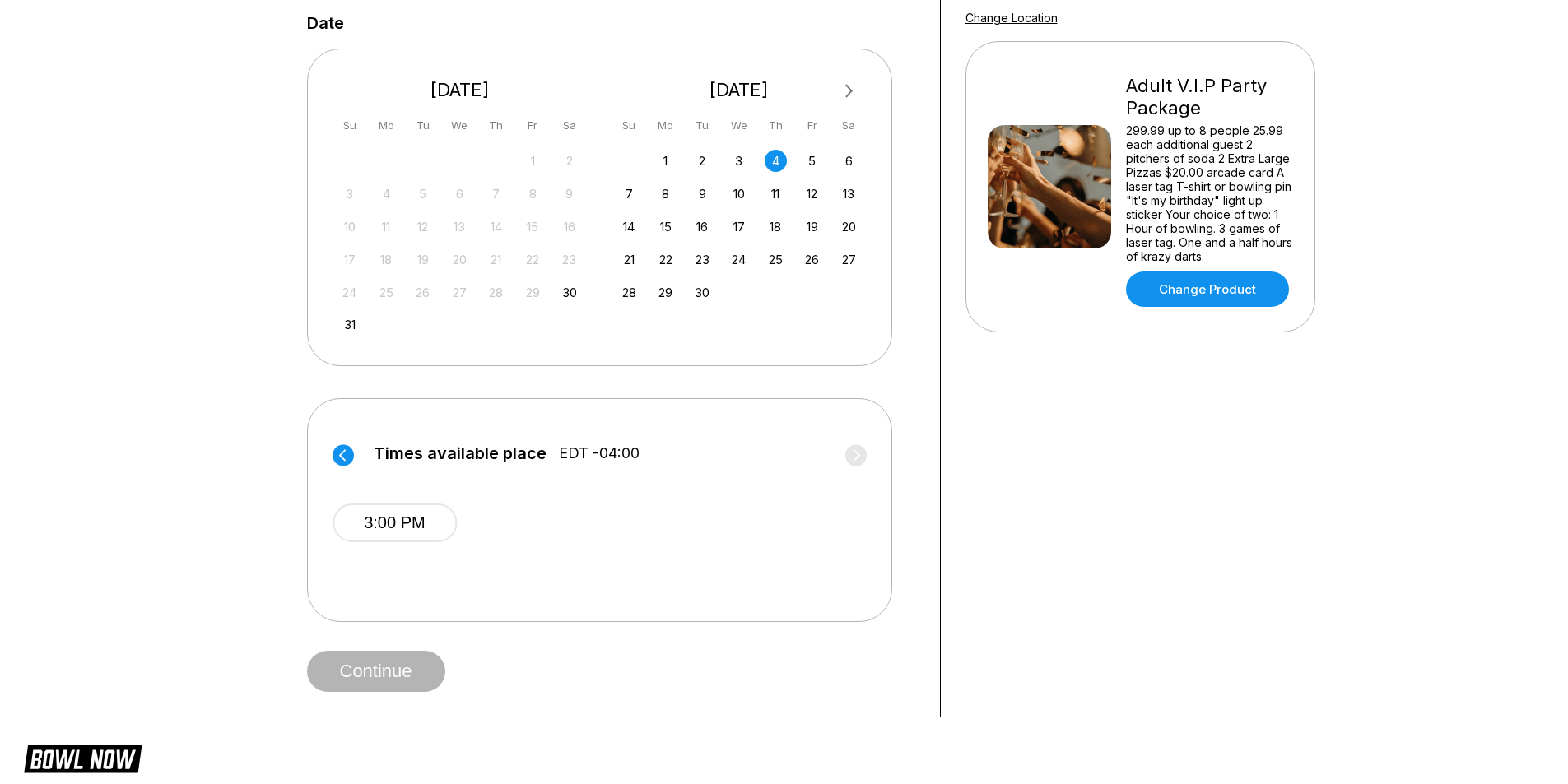
click at [350, 450] on circle at bounding box center [343, 454] width 21 height 21
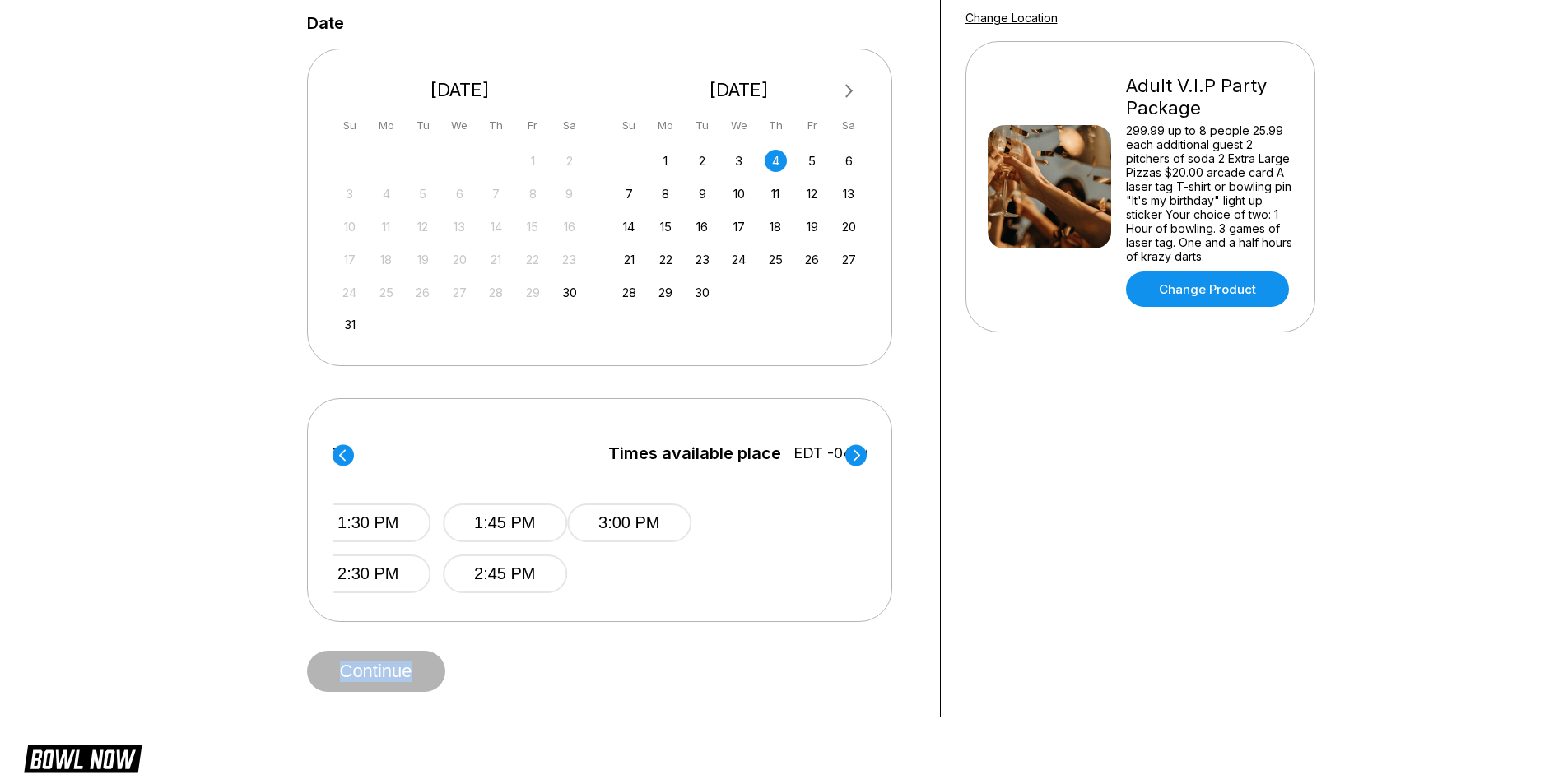
click at [349, 450] on circle at bounding box center [343, 454] width 21 height 21
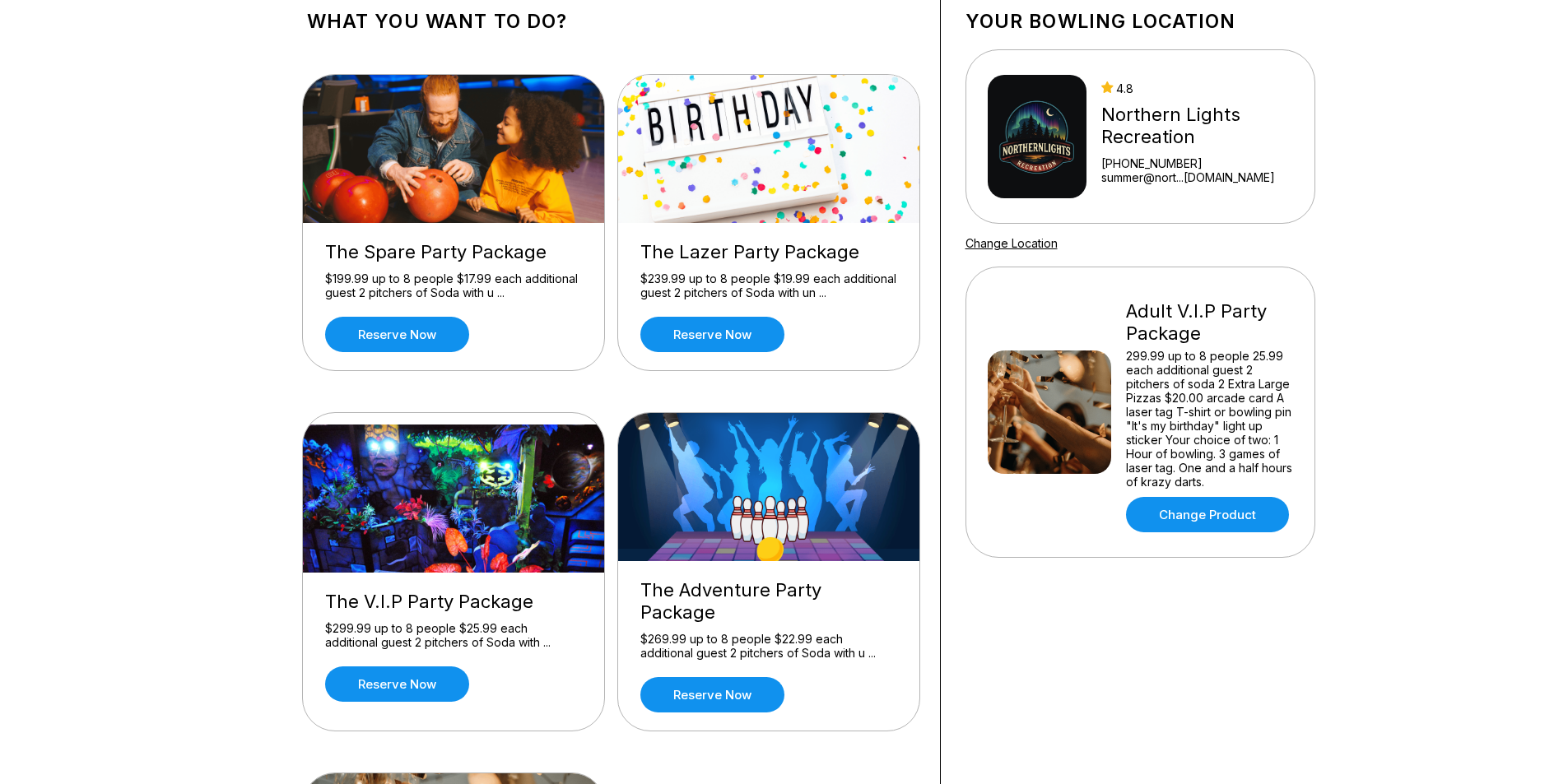
scroll to position [493, 0]
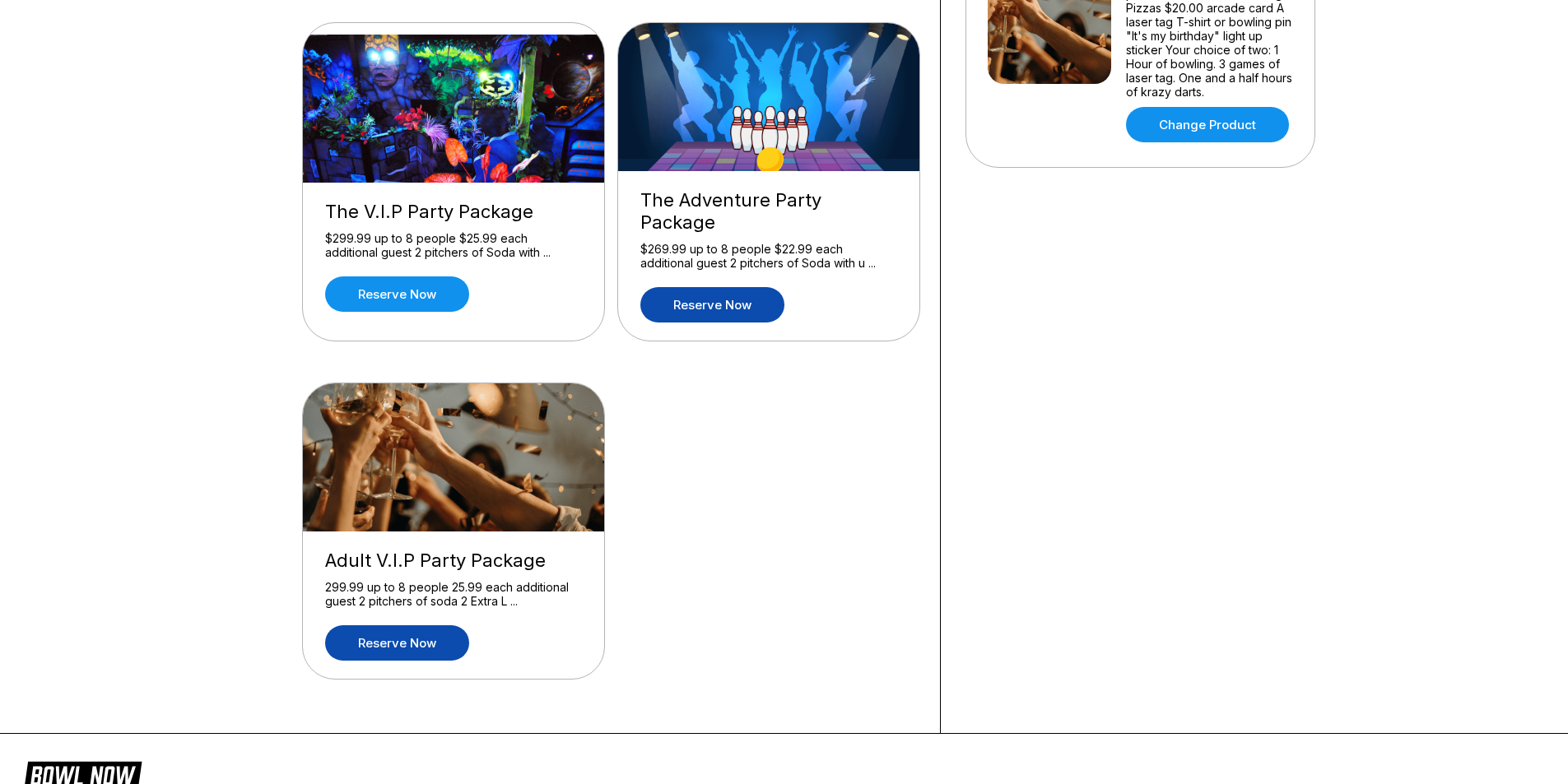
click at [716, 287] on link "Reserve now" at bounding box center [712, 304] width 144 height 35
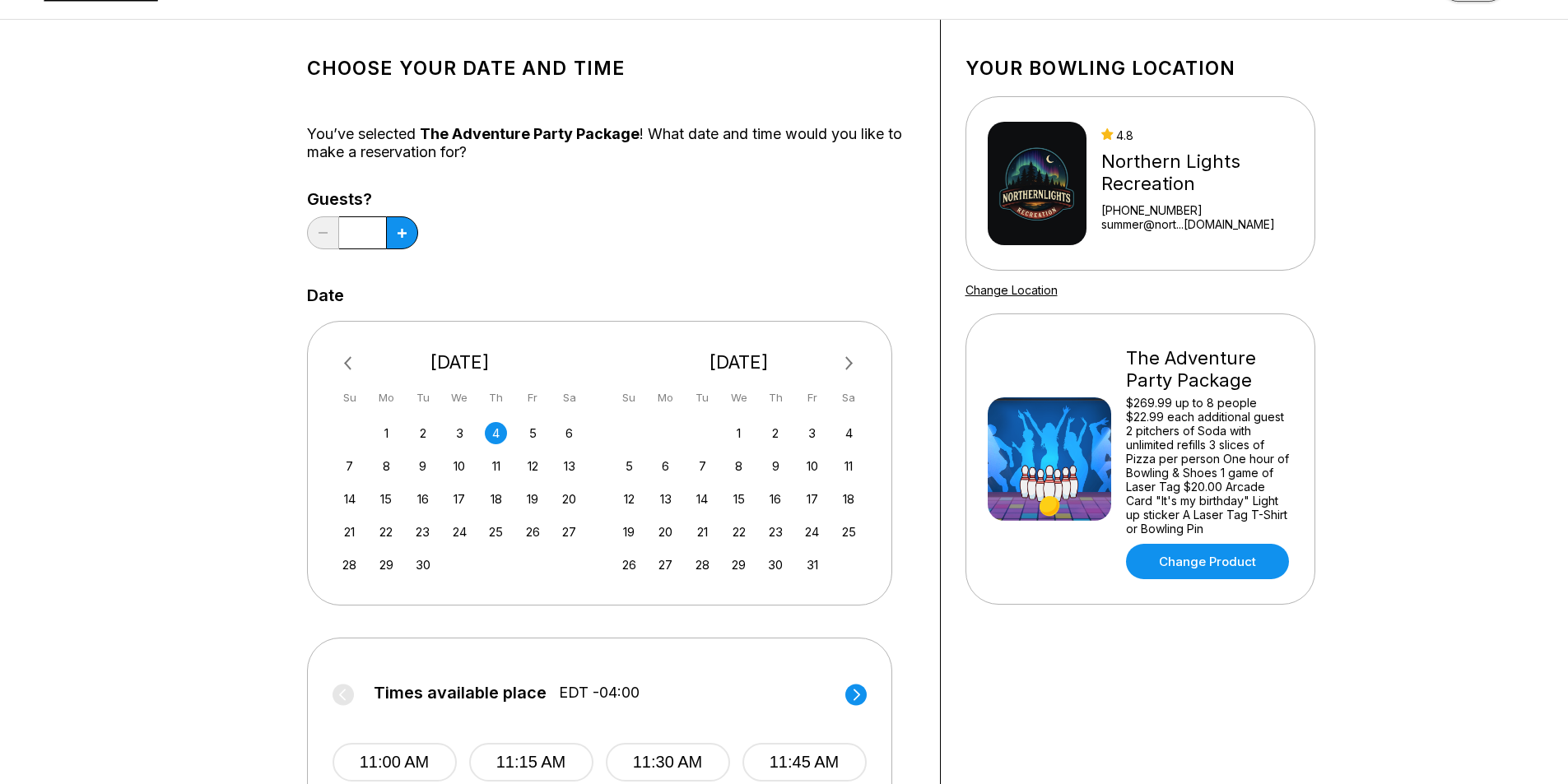
scroll to position [165, 0]
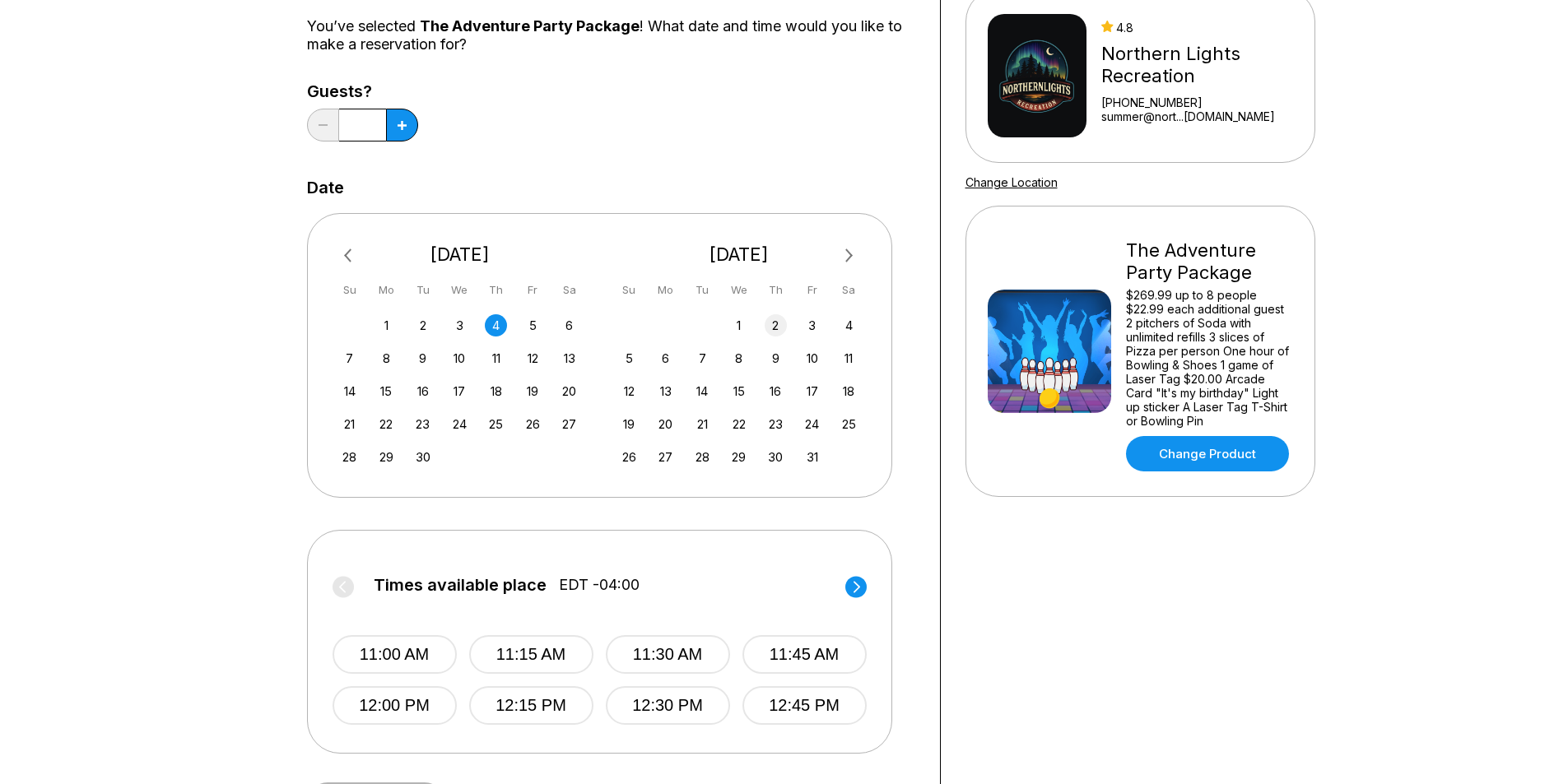
click at [772, 321] on div "2" at bounding box center [776, 325] width 22 height 22
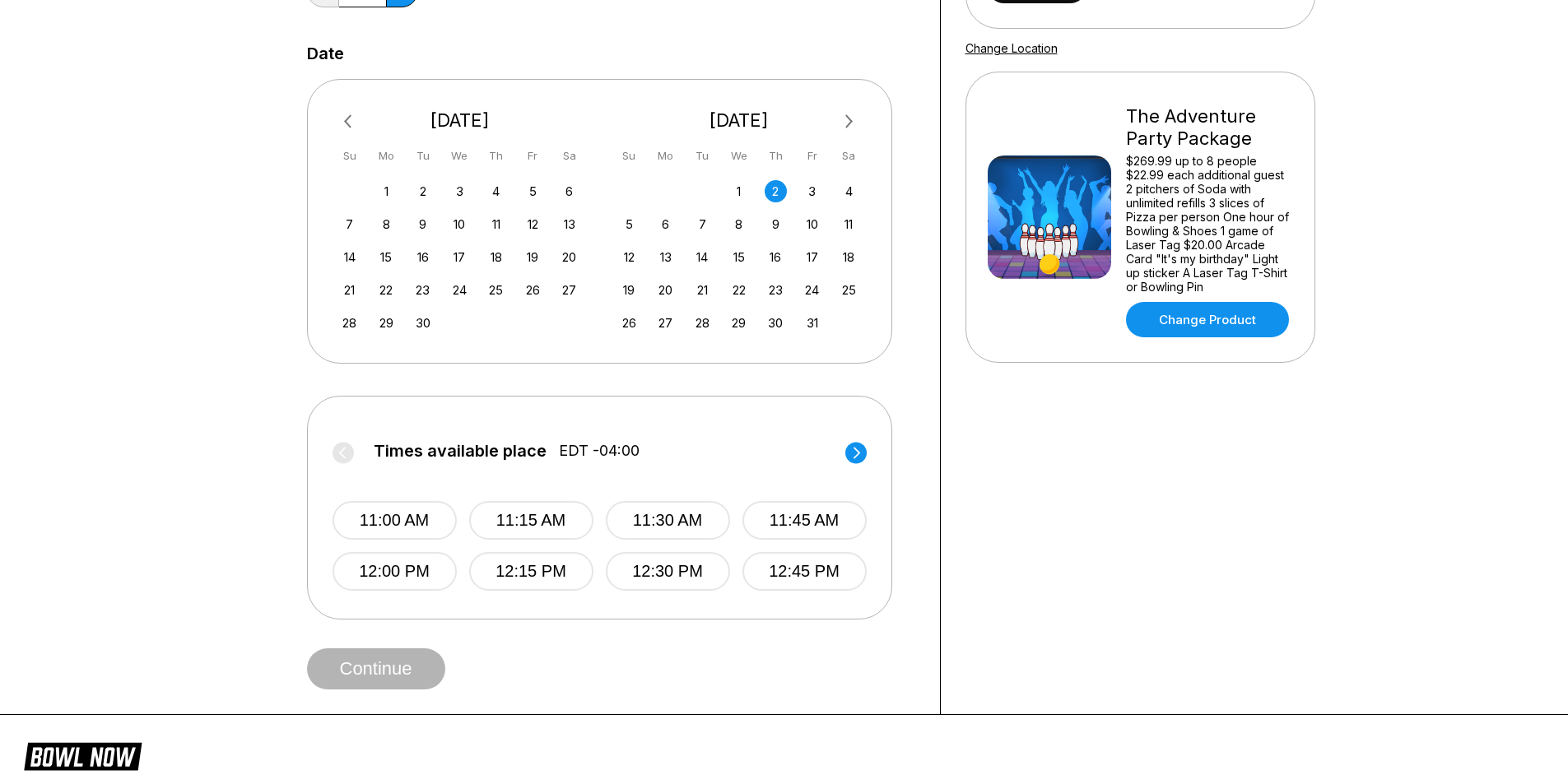
scroll to position [329, 0]
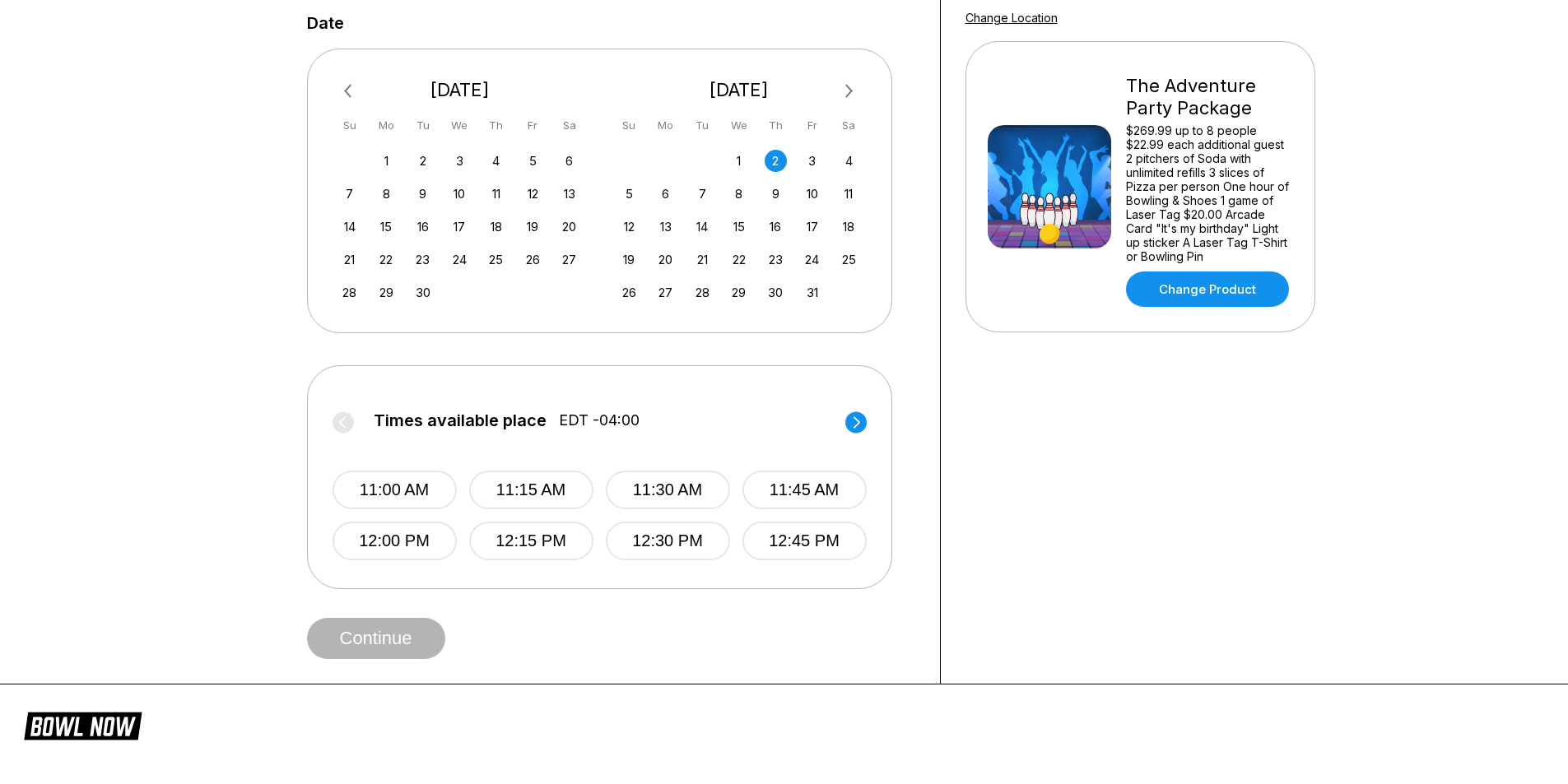
click at [856, 420] on icon at bounding box center [855, 422] width 7 height 11
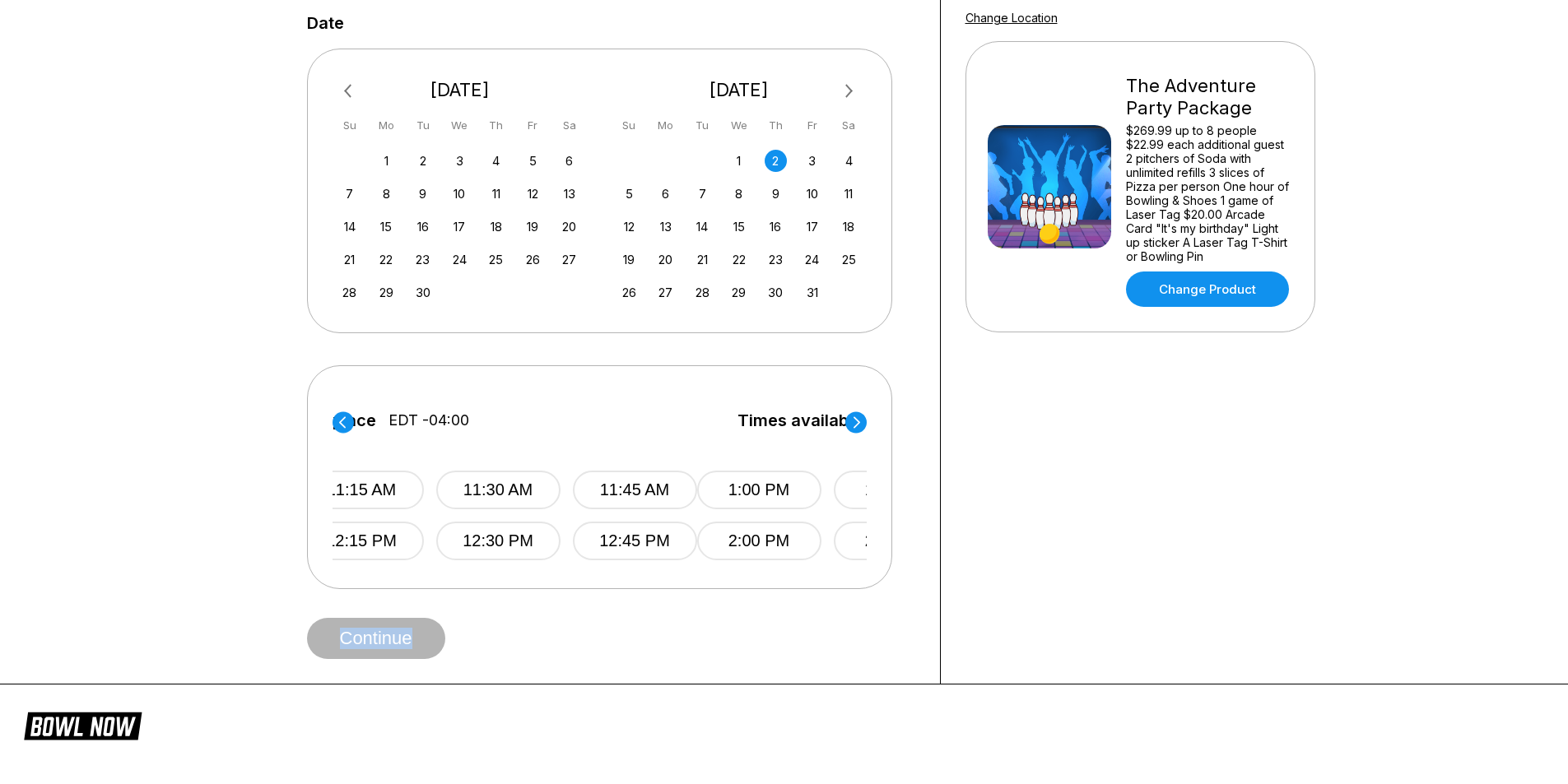
click at [857, 419] on circle at bounding box center [855, 422] width 21 height 21
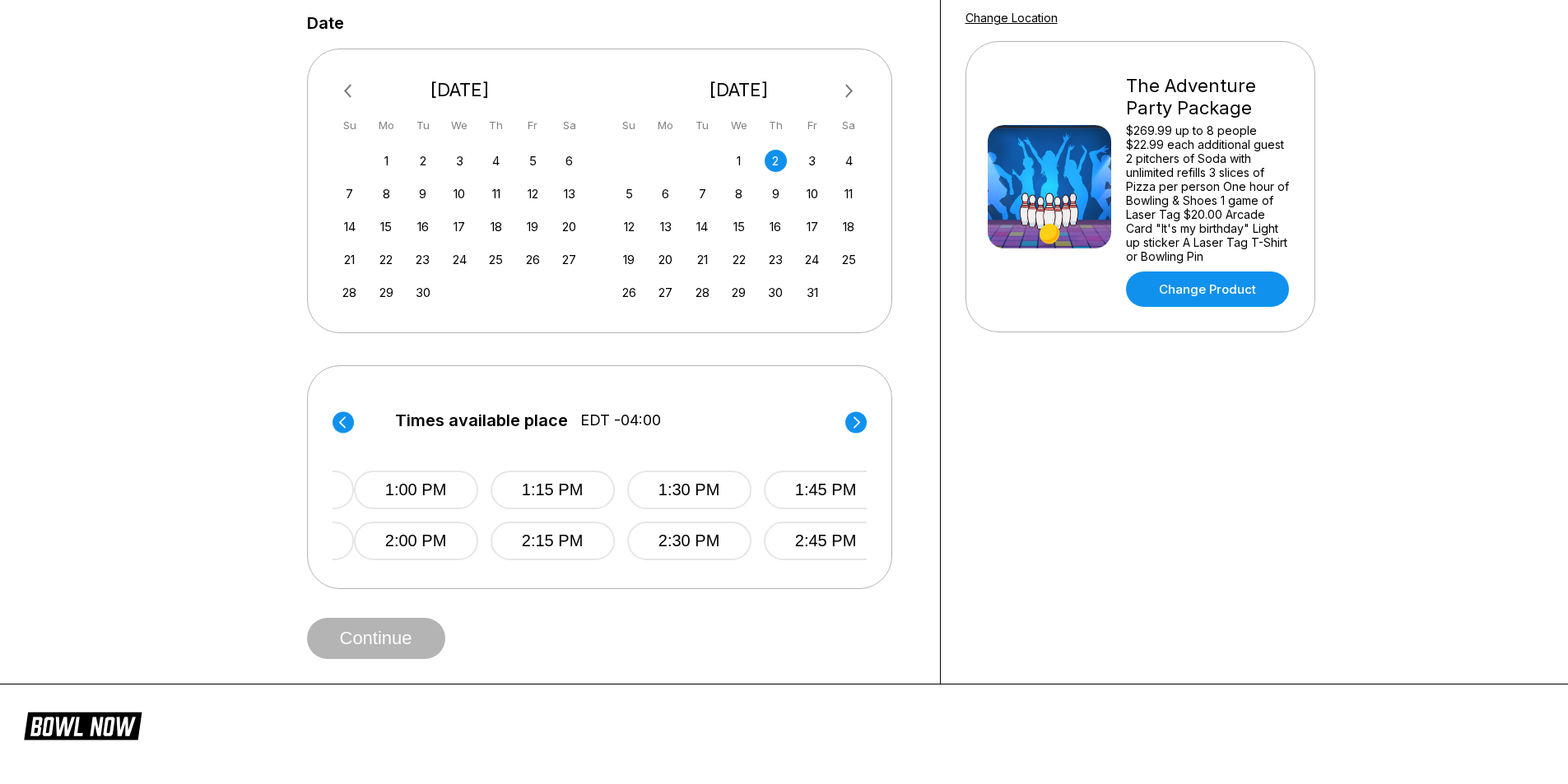
click at [858, 418] on circle at bounding box center [855, 422] width 21 height 21
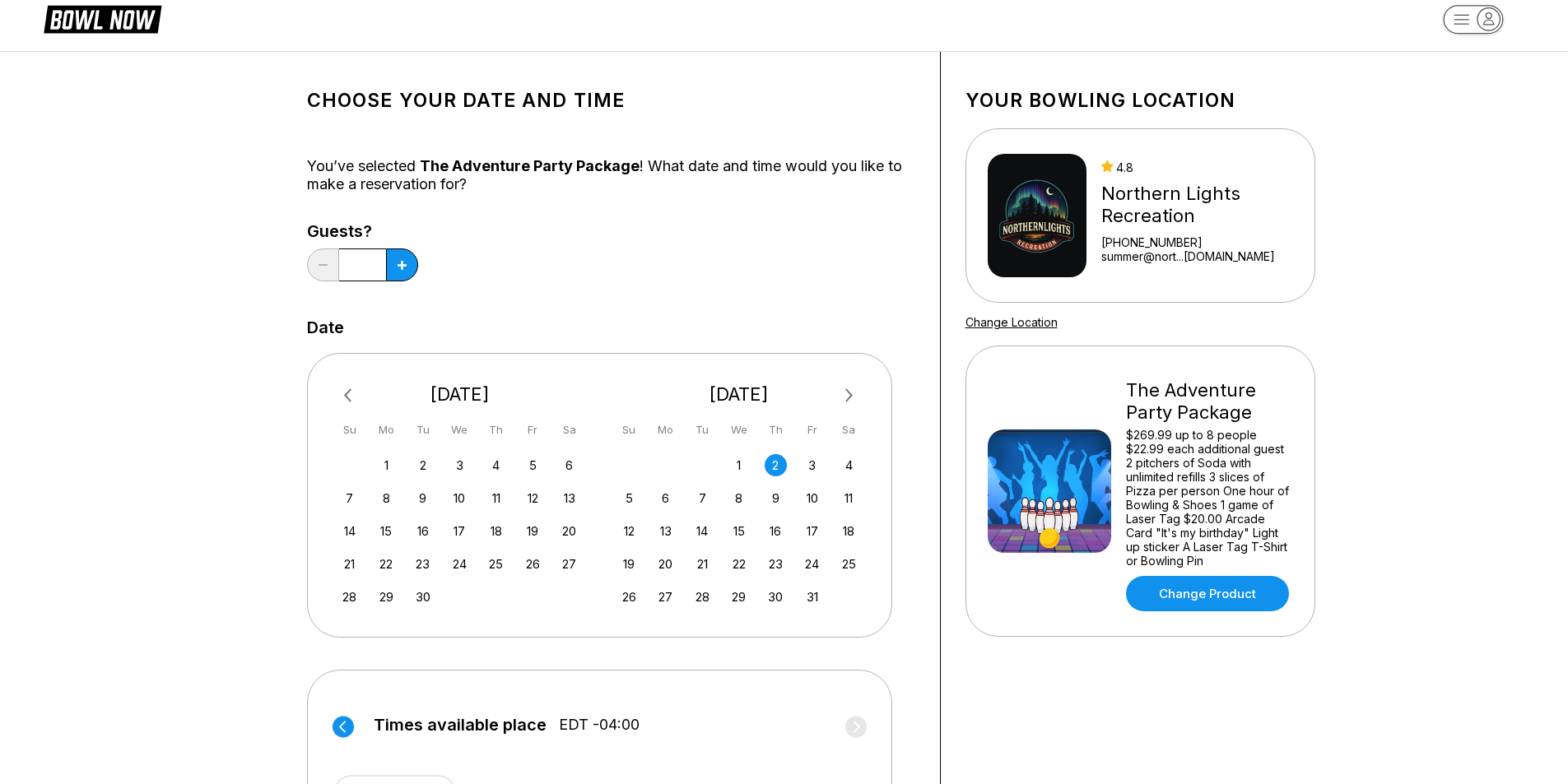
scroll to position [0, 0]
